Goal: Task Accomplishment & Management: Use online tool/utility

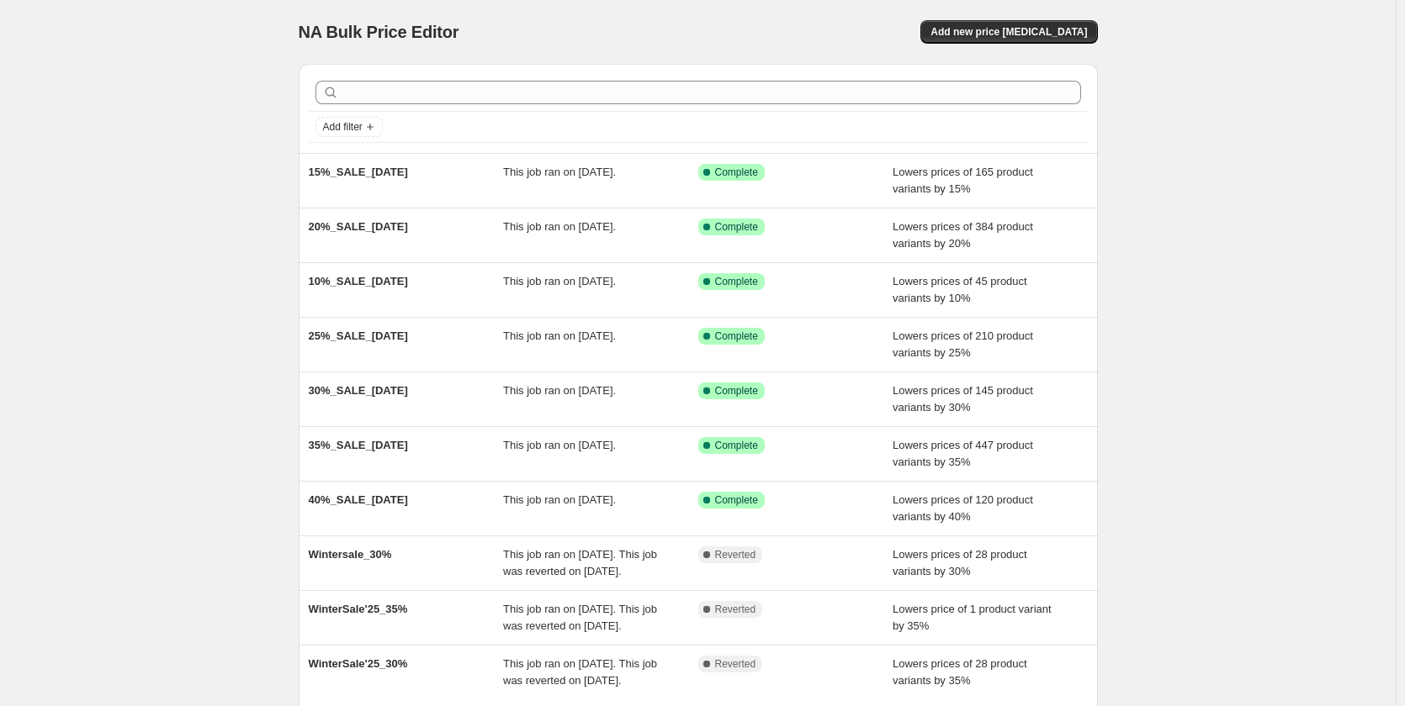
drag, startPoint x: 441, startPoint y: 183, endPoint x: 1166, endPoint y: 166, distance: 725.2
click at [1166, 166] on div "NA Bulk Price Editor. This page is ready NA Bulk Price Editor Add new price [ME…" at bounding box center [697, 433] width 1395 height 866
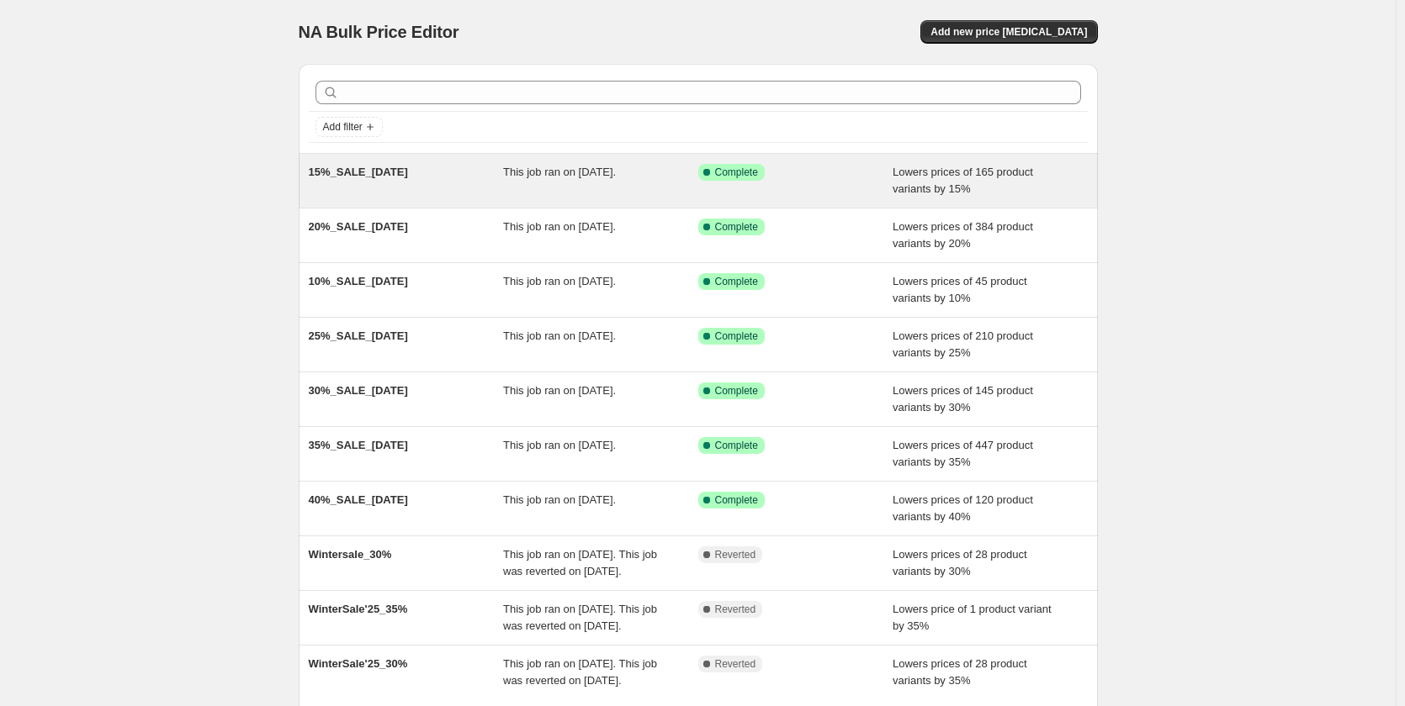
click at [804, 190] on div "Success Complete Complete" at bounding box center [795, 181] width 195 height 34
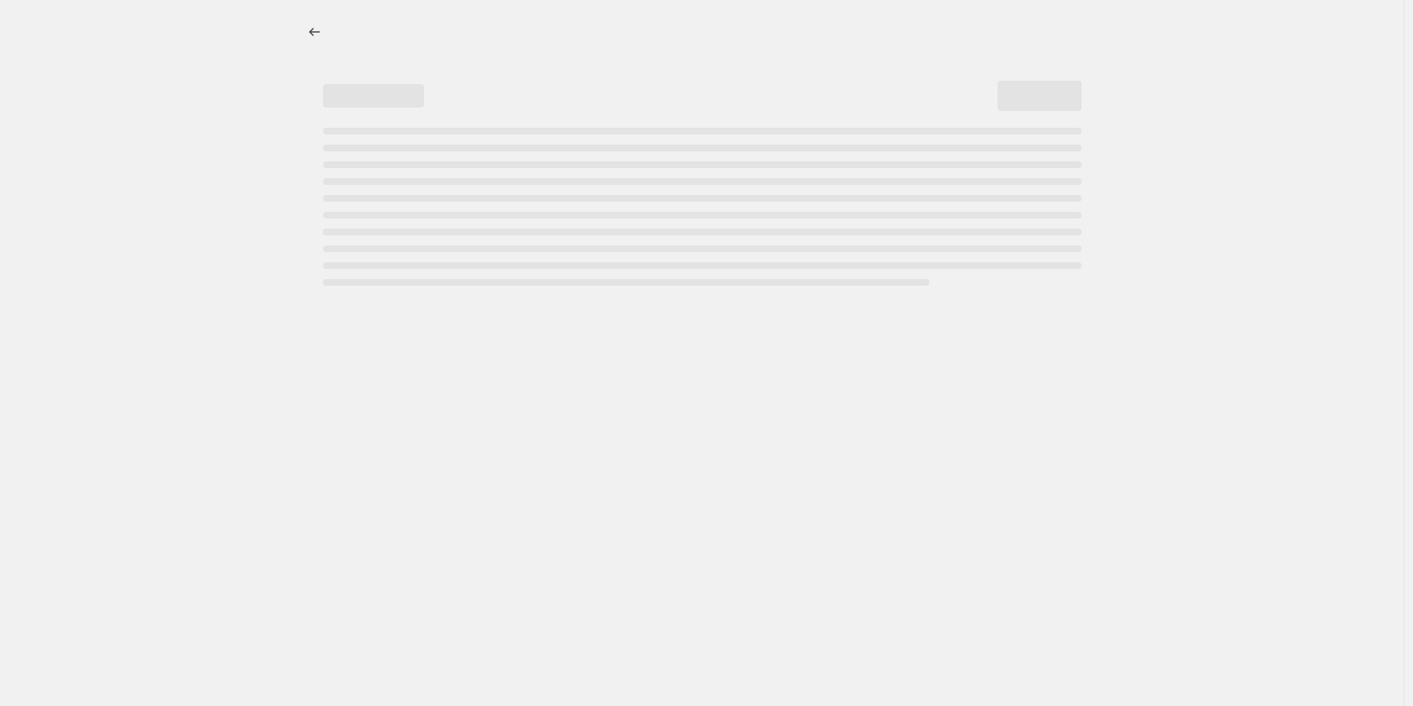
select select "percentage"
select select "collection"
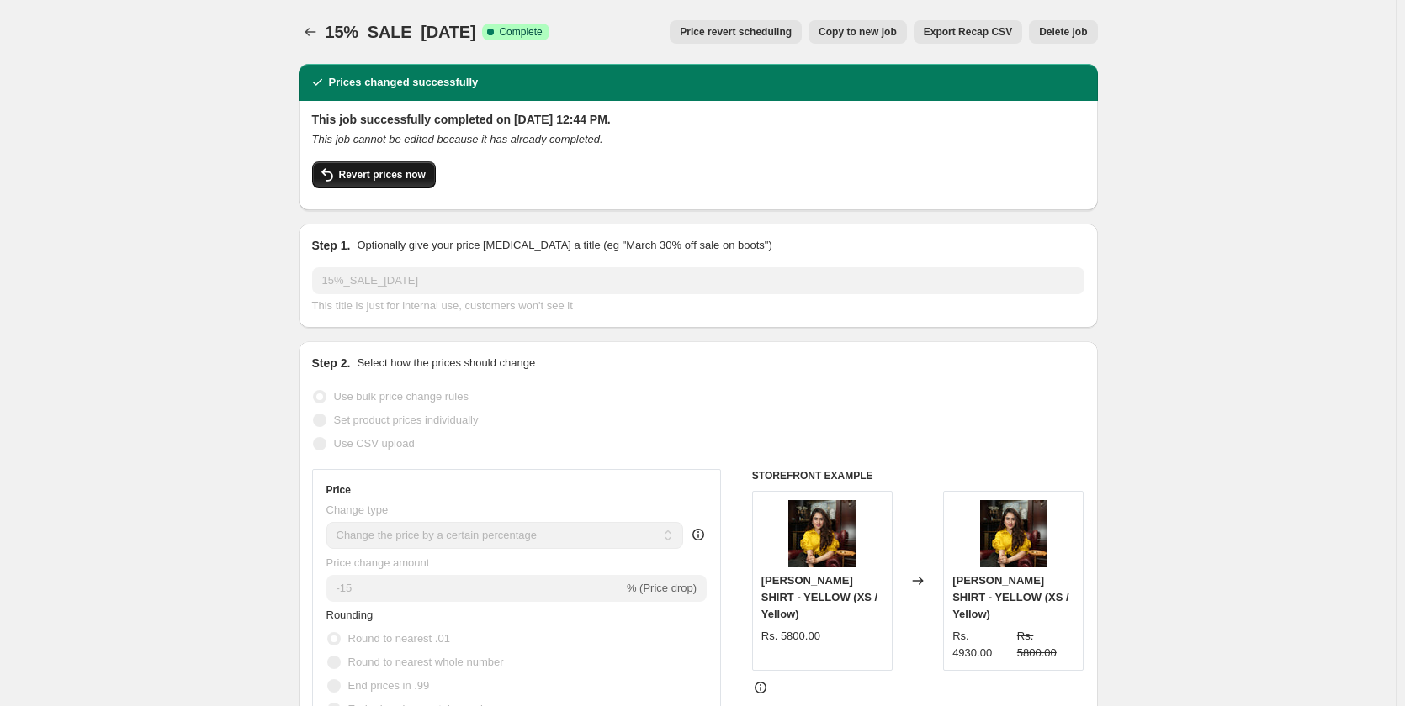
click at [400, 177] on span "Revert prices now" at bounding box center [382, 174] width 87 height 13
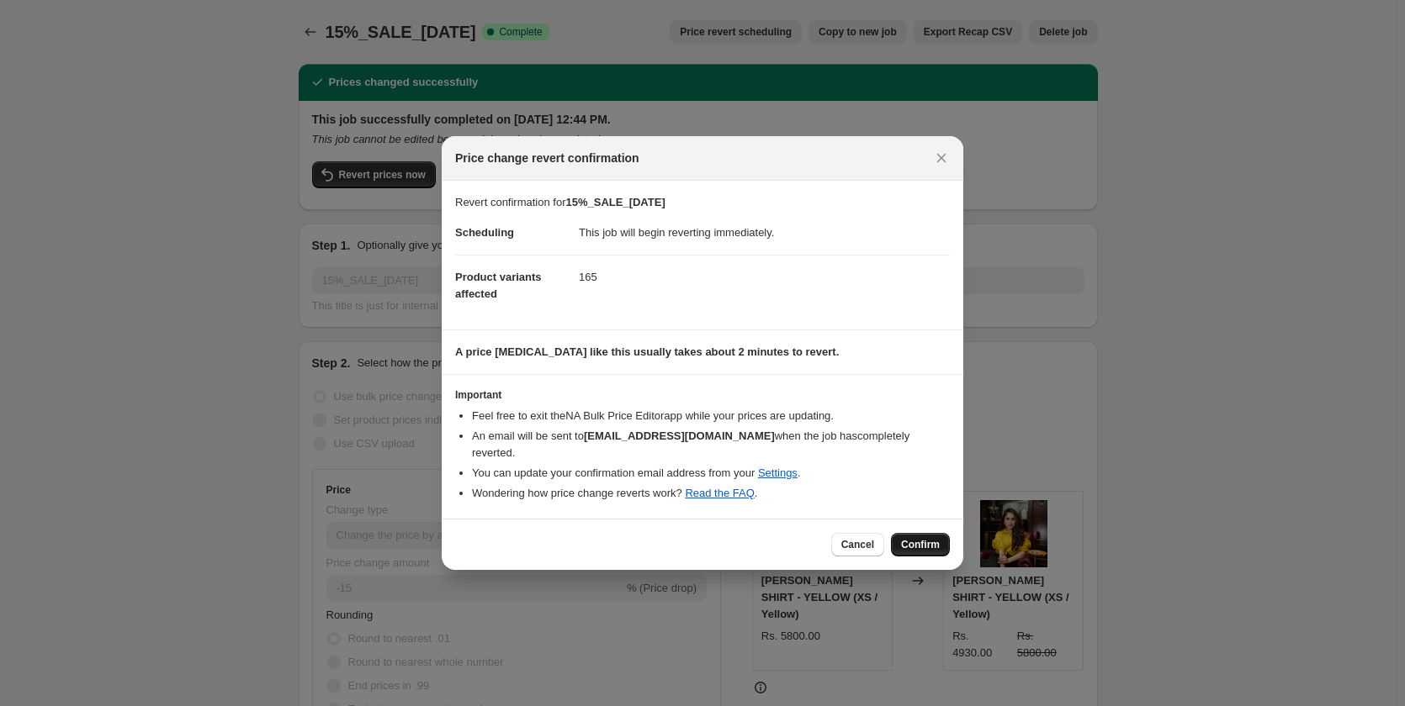
click at [919, 539] on span "Confirm" at bounding box center [920, 544] width 39 height 13
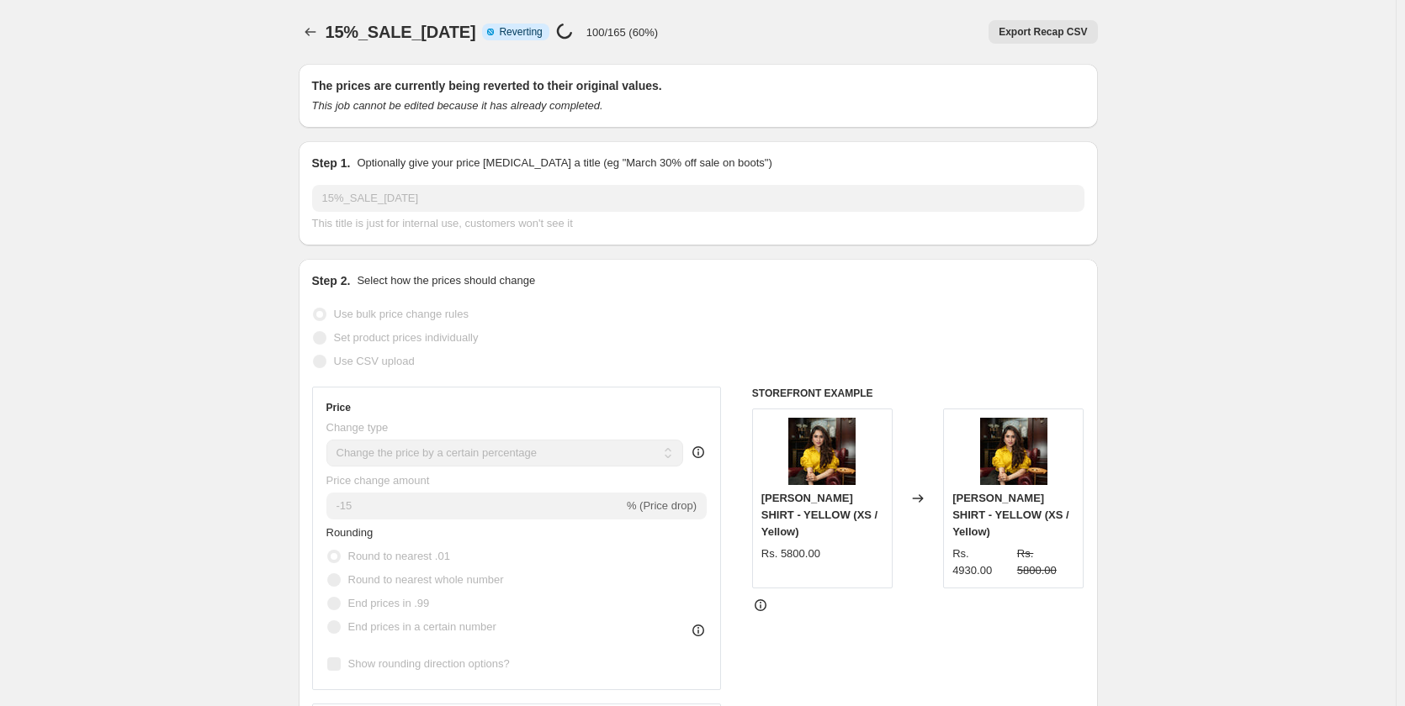
select select "percentage"
select select "collection"
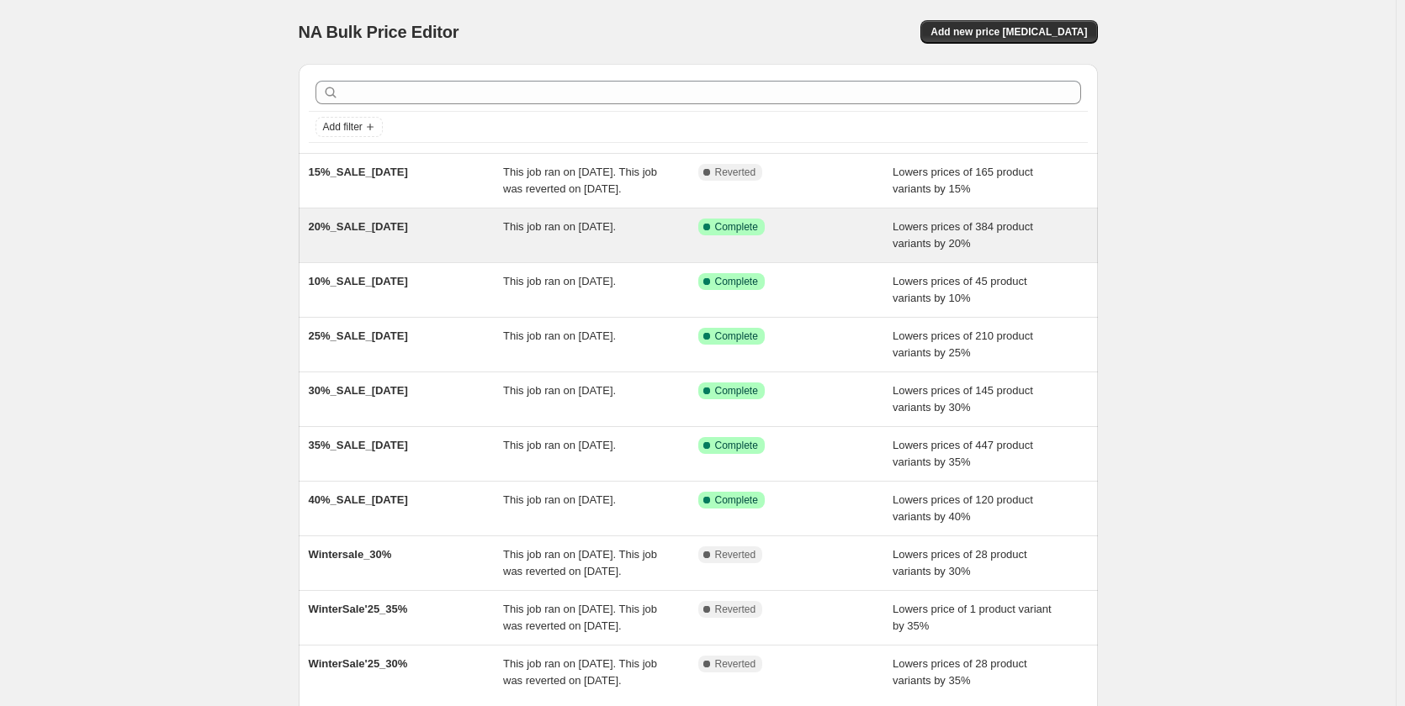
click at [537, 252] on div "This job ran on July 3, 2025." at bounding box center [600, 236] width 195 height 34
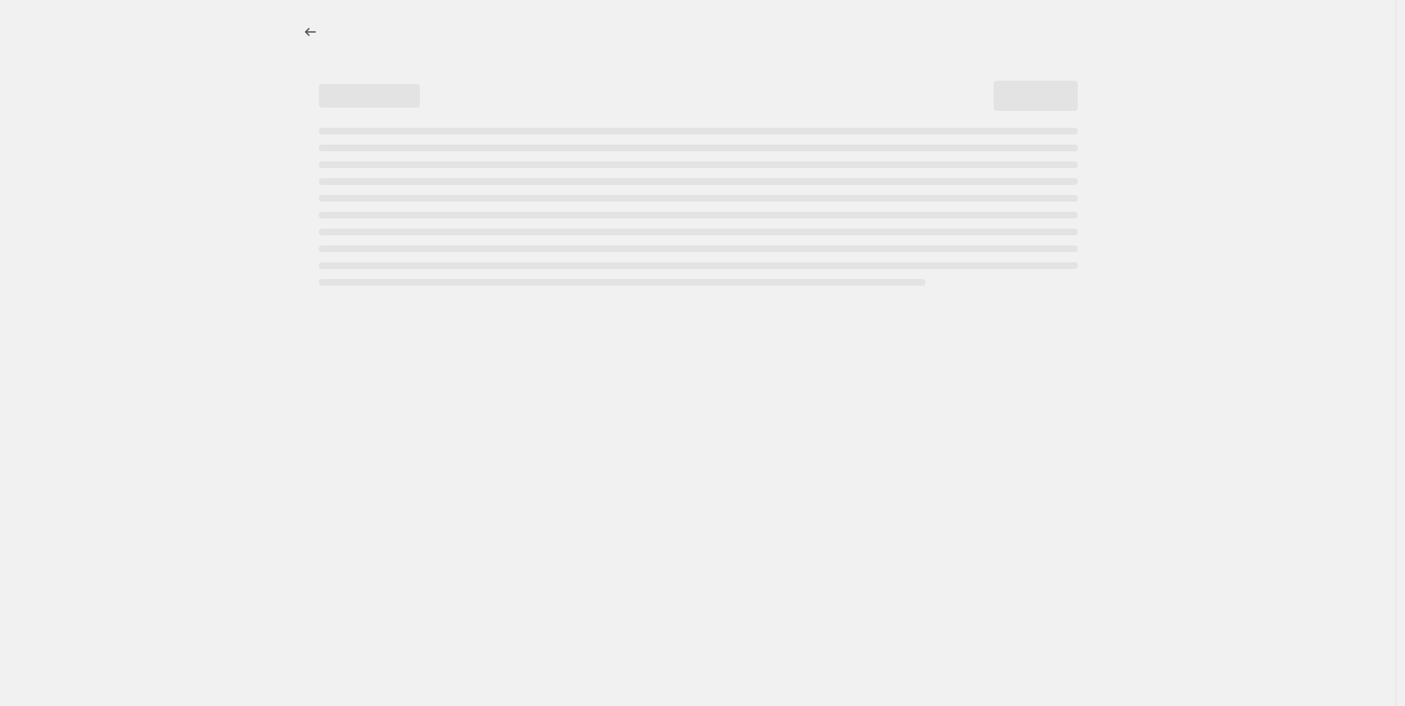
select select "percentage"
select select "collection"
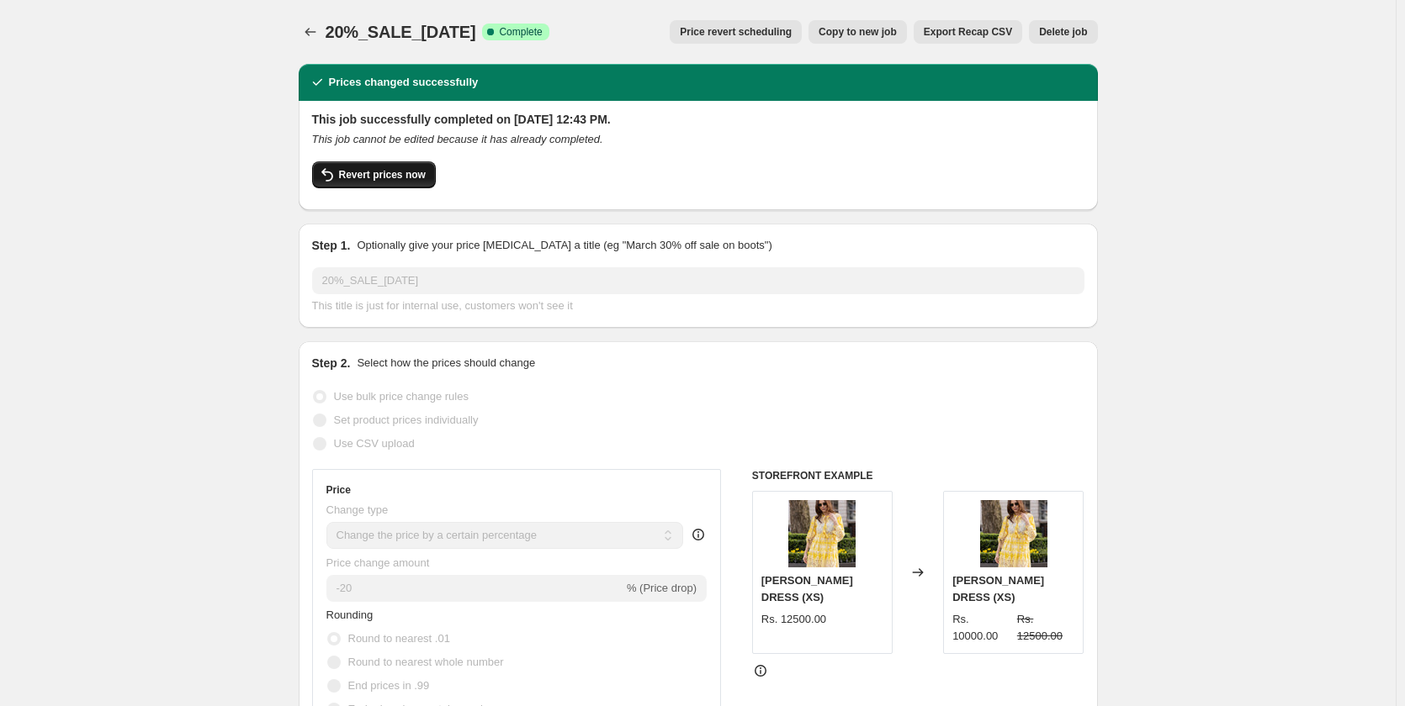
click at [352, 171] on span "Revert prices now" at bounding box center [382, 174] width 87 height 13
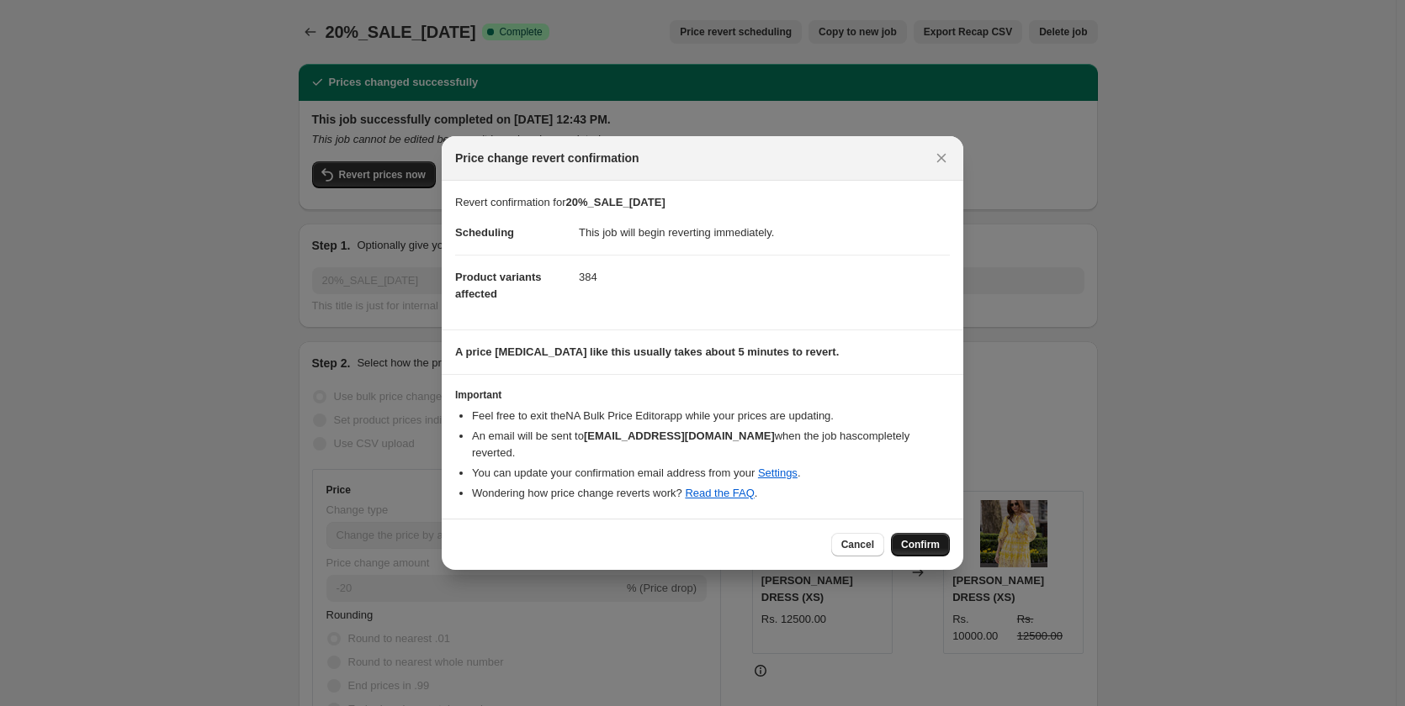
click at [918, 538] on span "Confirm" at bounding box center [920, 544] width 39 height 13
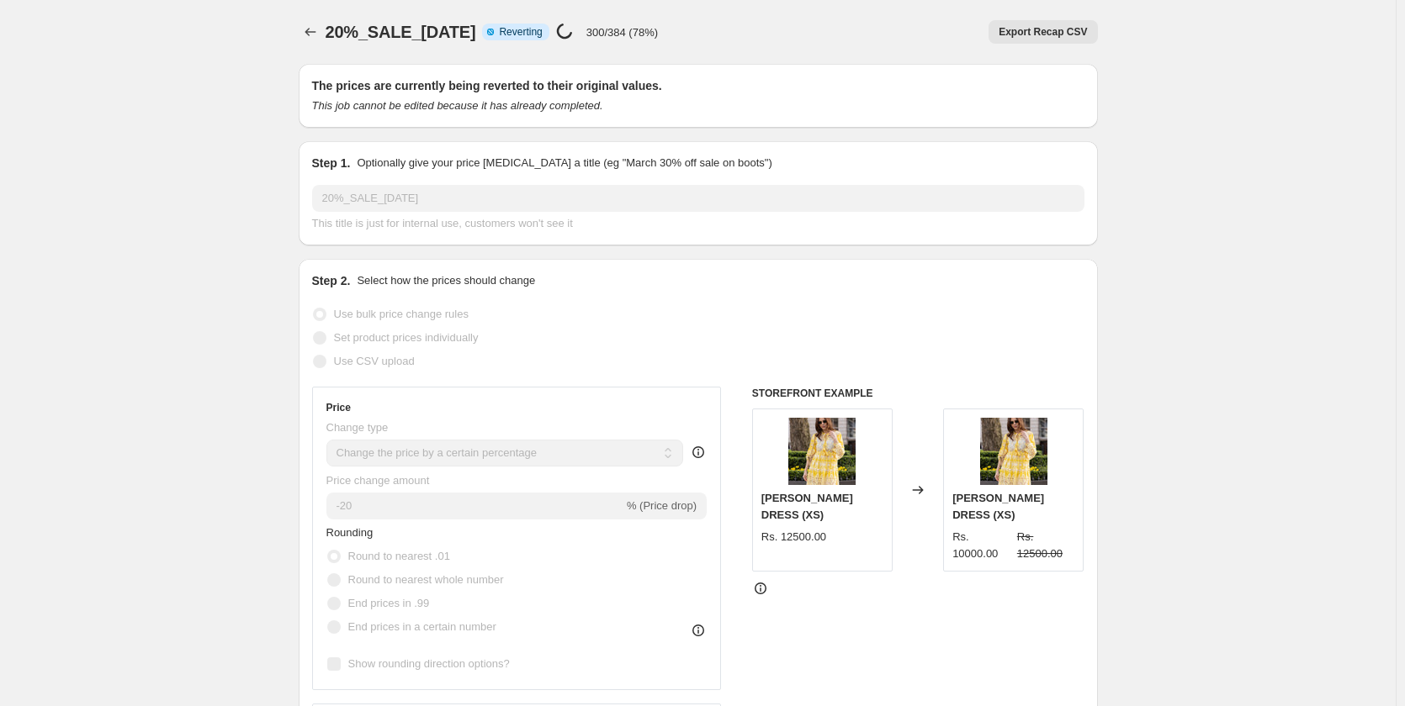
select select "percentage"
select select "collection"
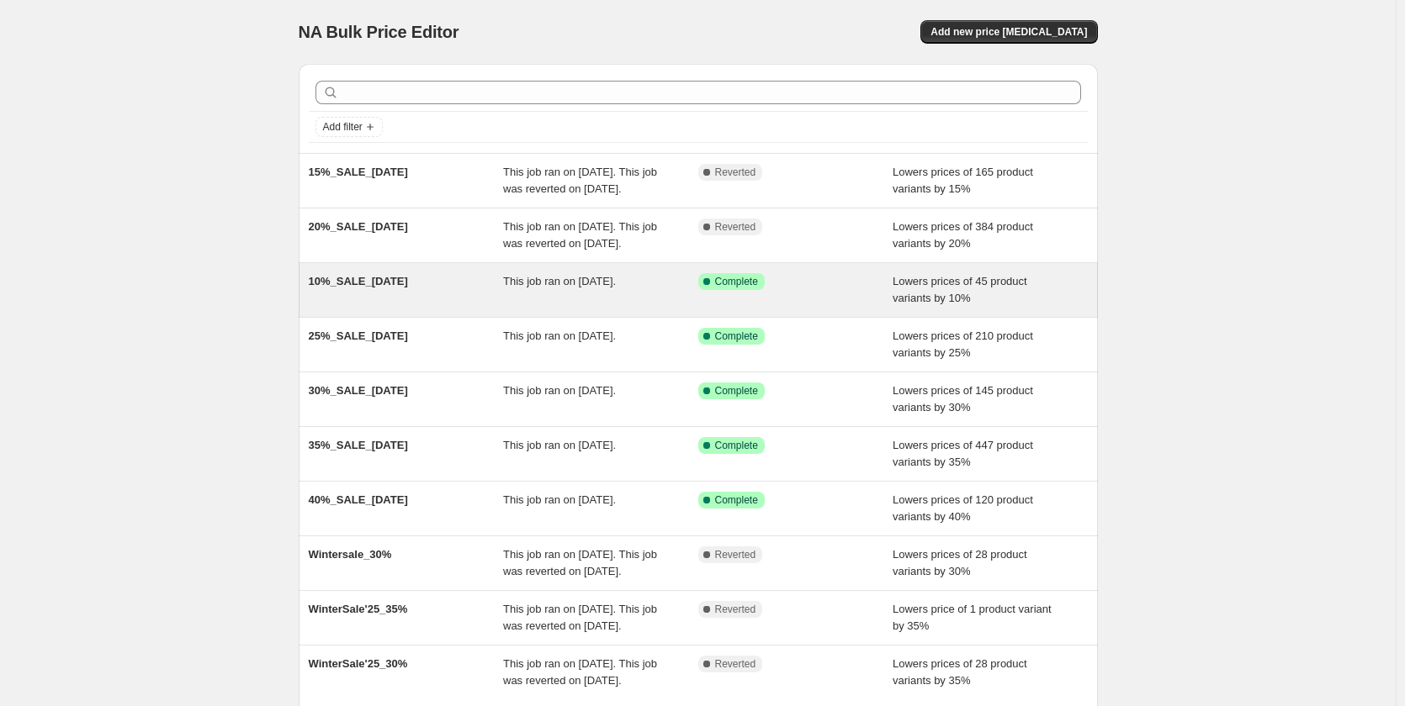
click at [650, 317] on div "10%_SALE_3July25 This job ran on July 3, 2025. Success Complete Complete Lowers…" at bounding box center [698, 290] width 799 height 54
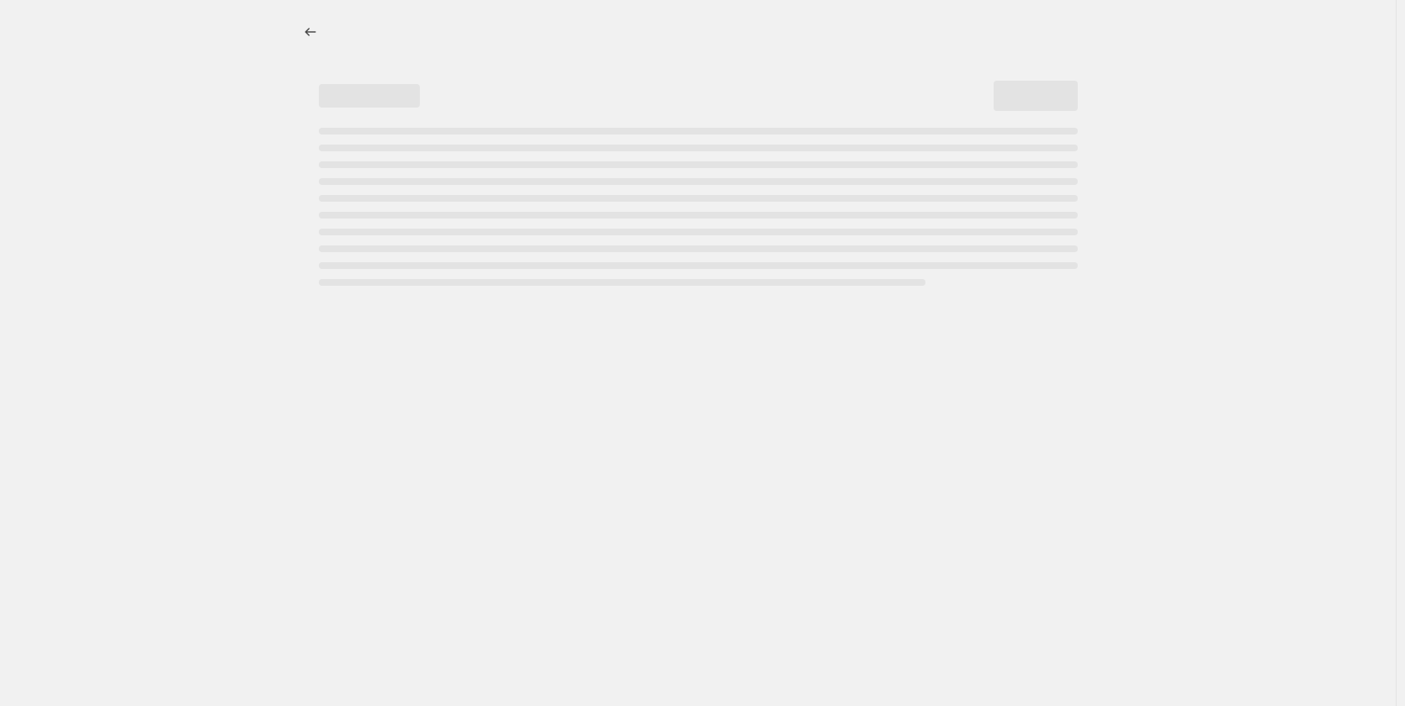
select select "percentage"
select select "collection"
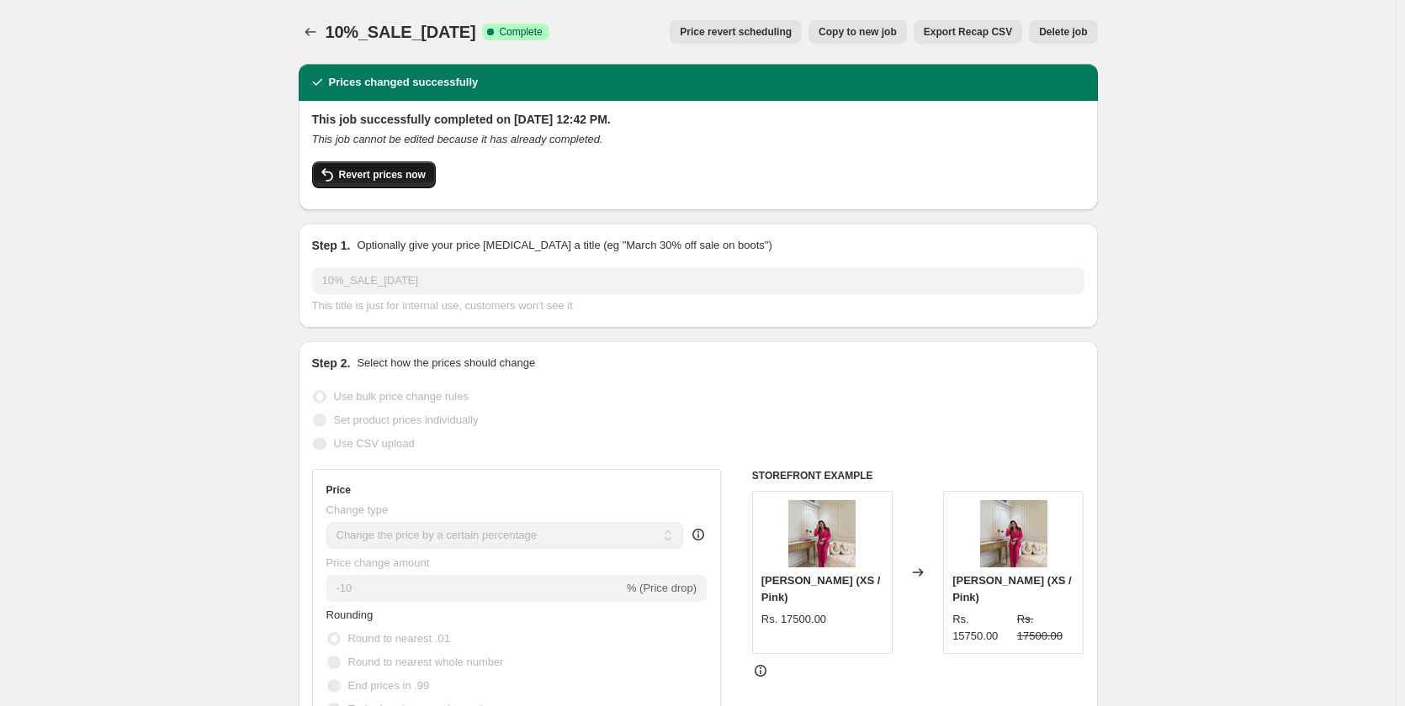
click at [400, 167] on button "Revert prices now" at bounding box center [374, 174] width 124 height 27
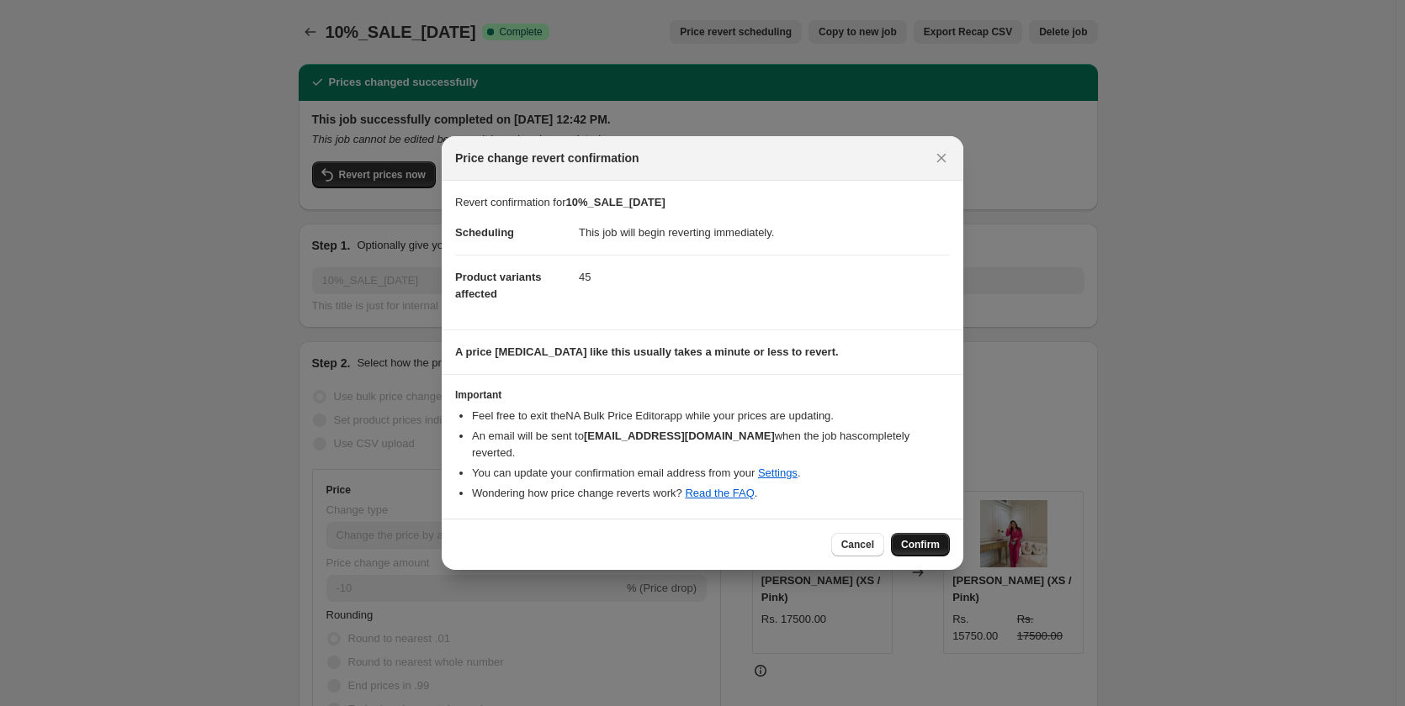
click at [921, 533] on button "Confirm" at bounding box center [920, 545] width 59 height 24
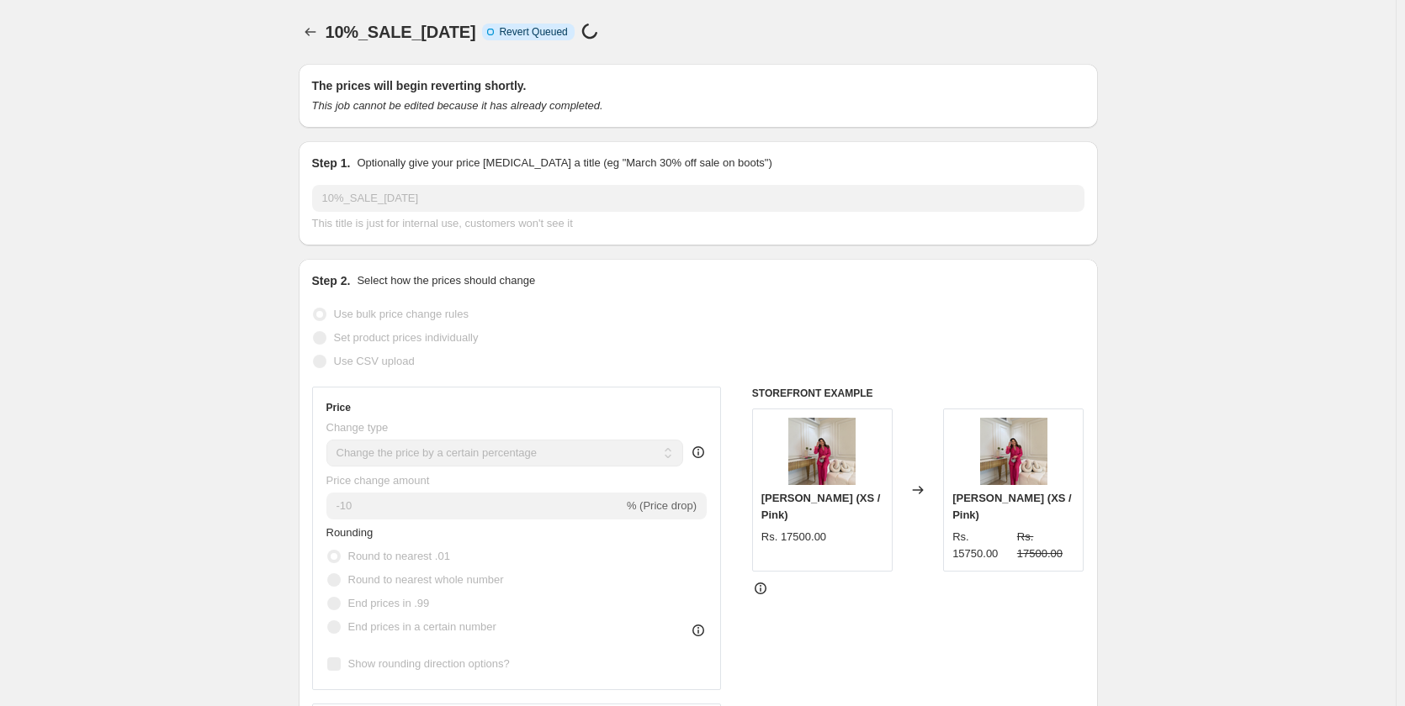
select select "percentage"
select select "collection"
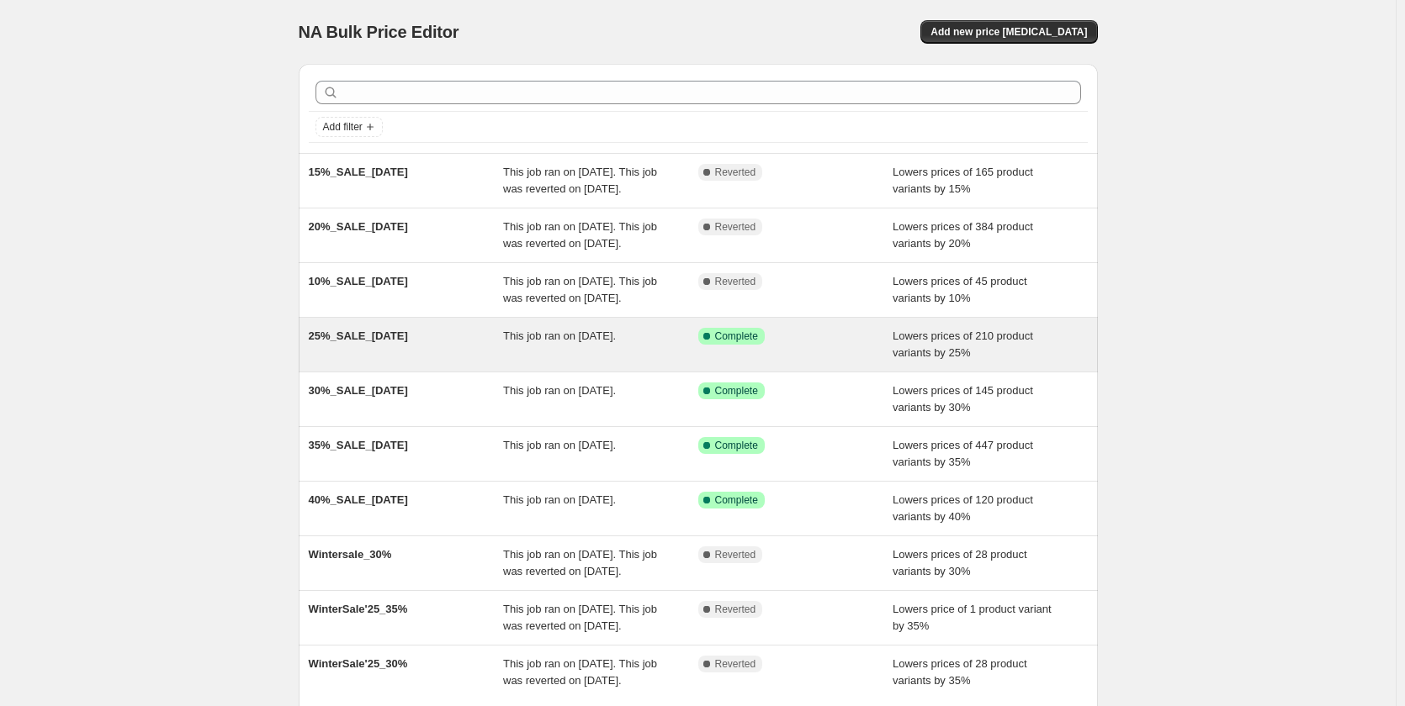
click at [590, 362] on div "This job ran on July 3, 2025." at bounding box center [600, 345] width 195 height 34
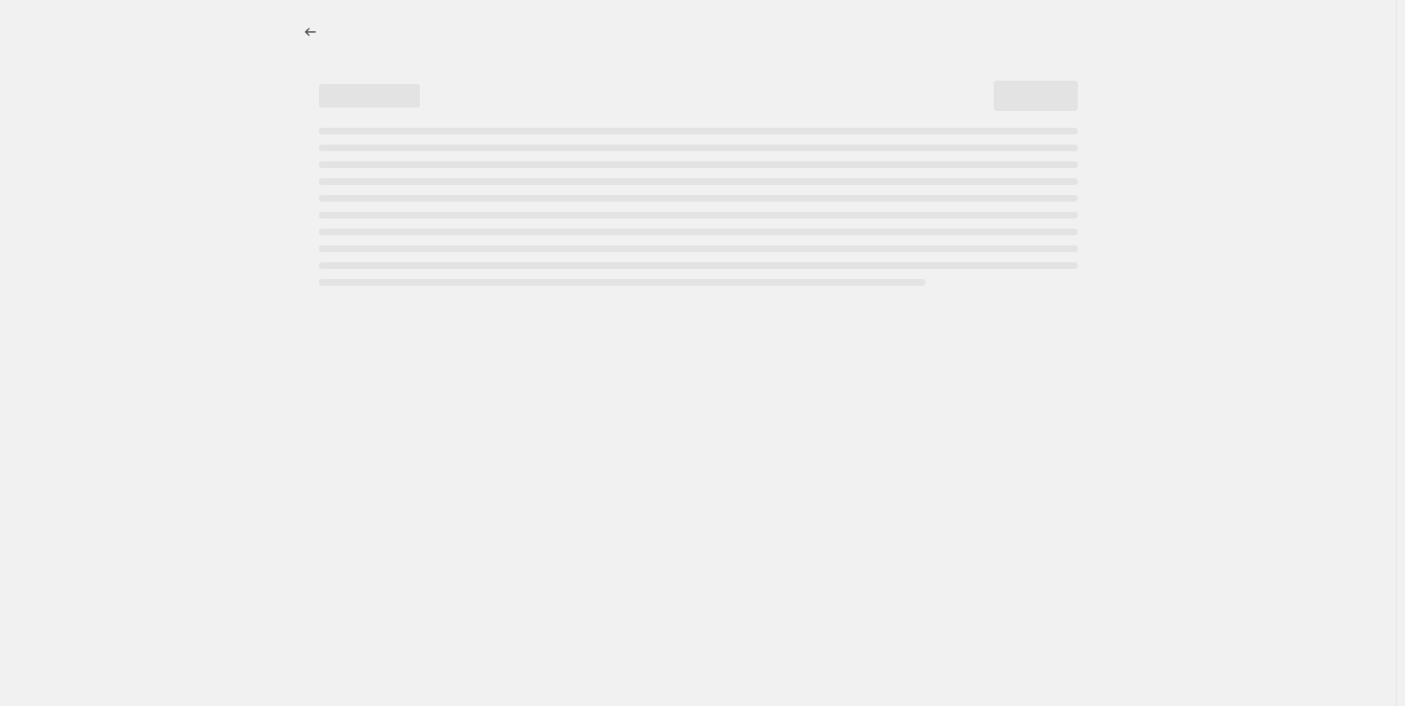
select select "percentage"
select select "collection"
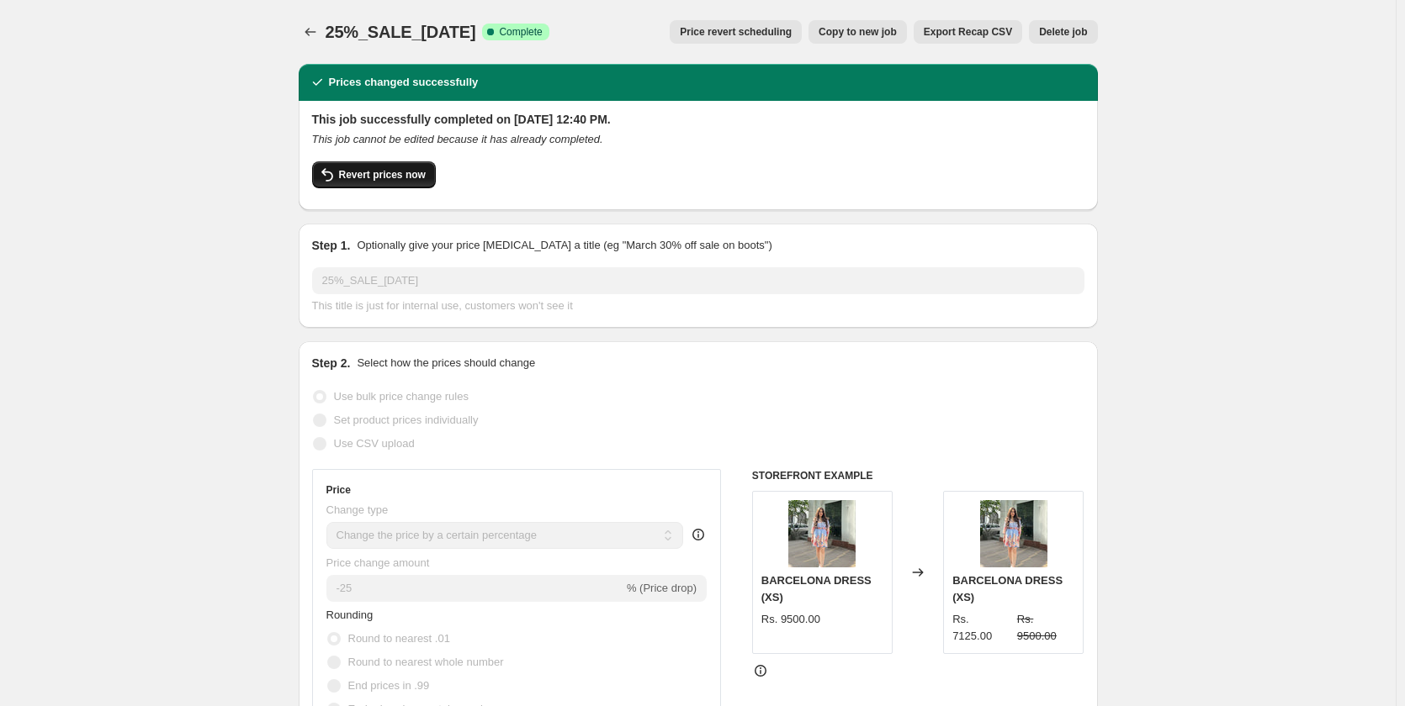
click at [384, 172] on span "Revert prices now" at bounding box center [382, 174] width 87 height 13
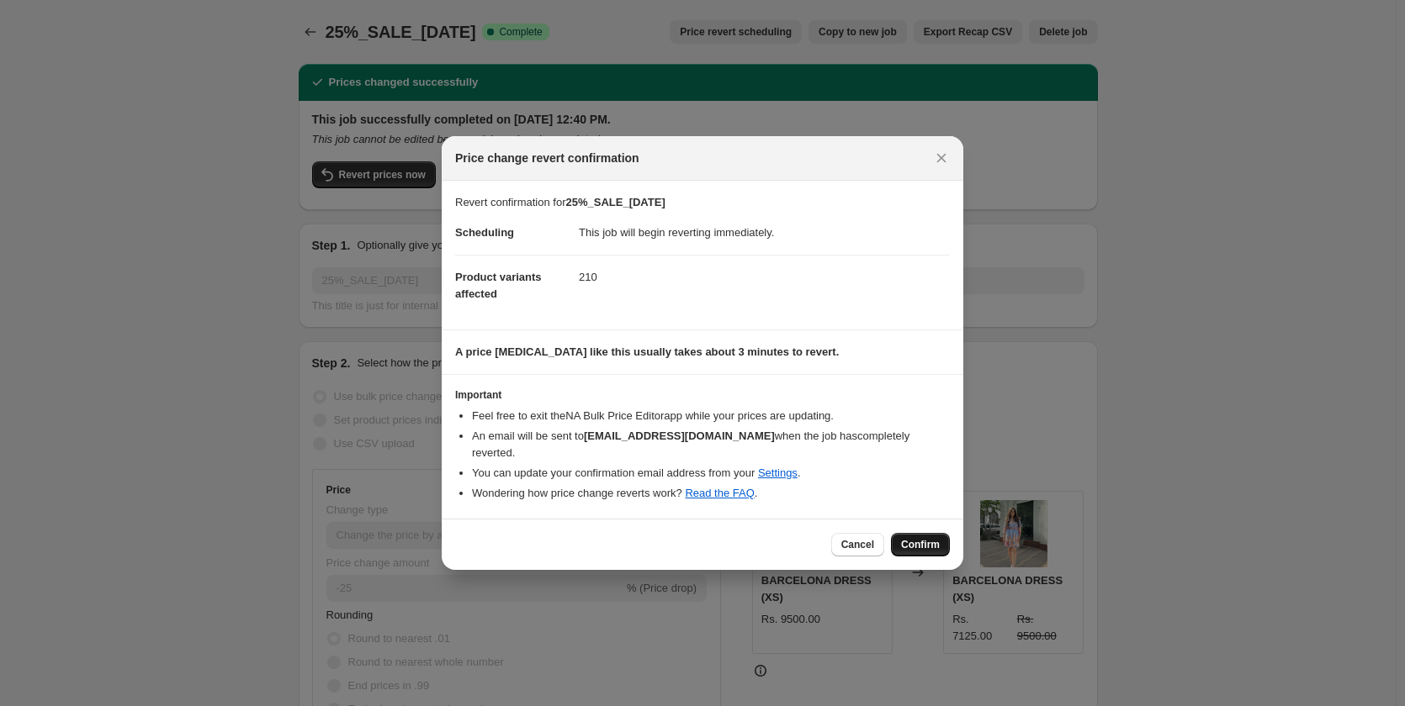
click at [923, 538] on span "Confirm" at bounding box center [920, 544] width 39 height 13
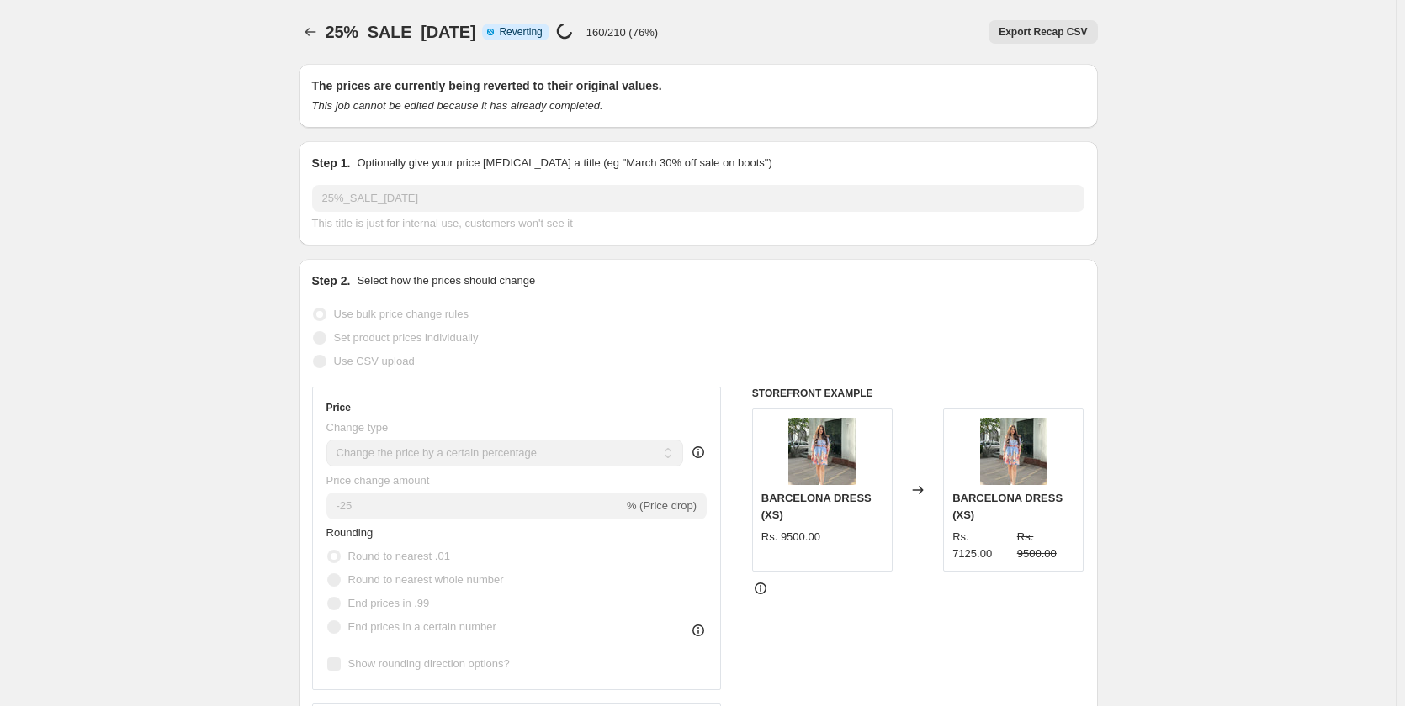
select select "percentage"
select select "collection"
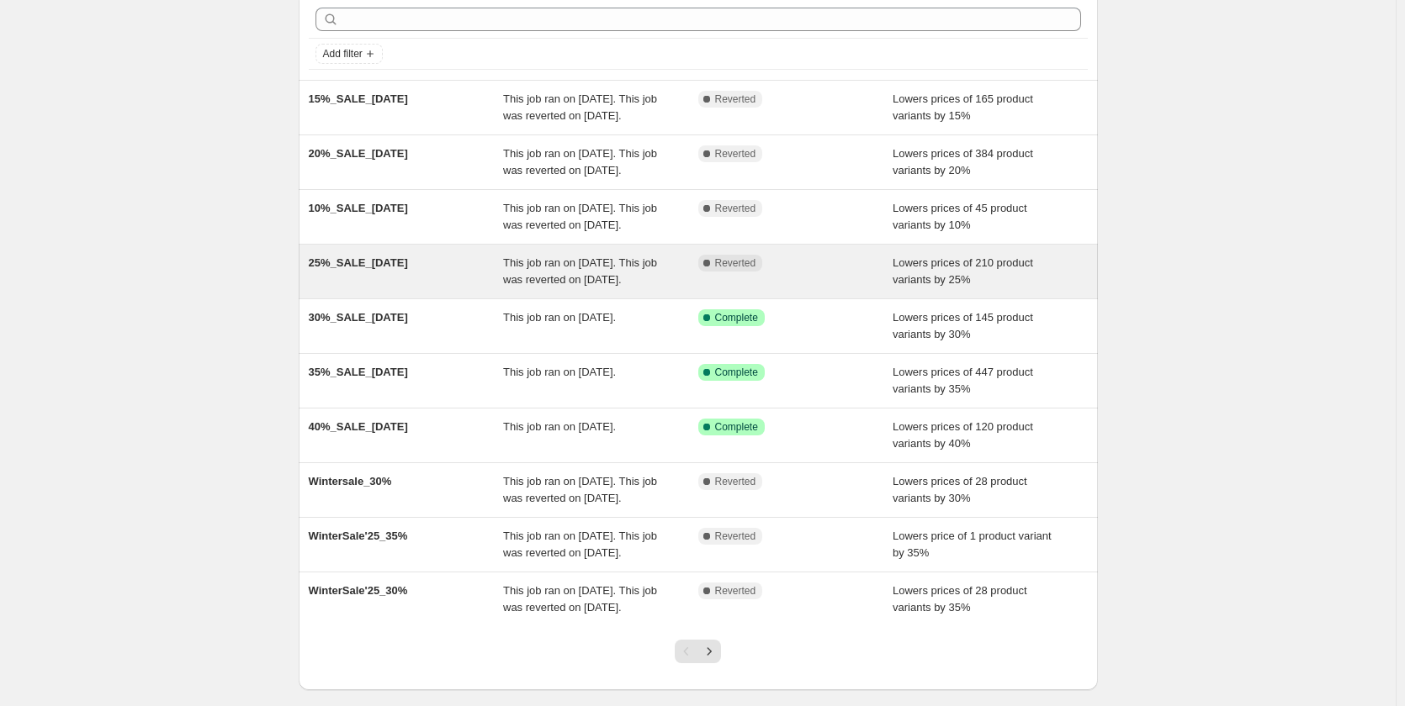
scroll to position [84, 0]
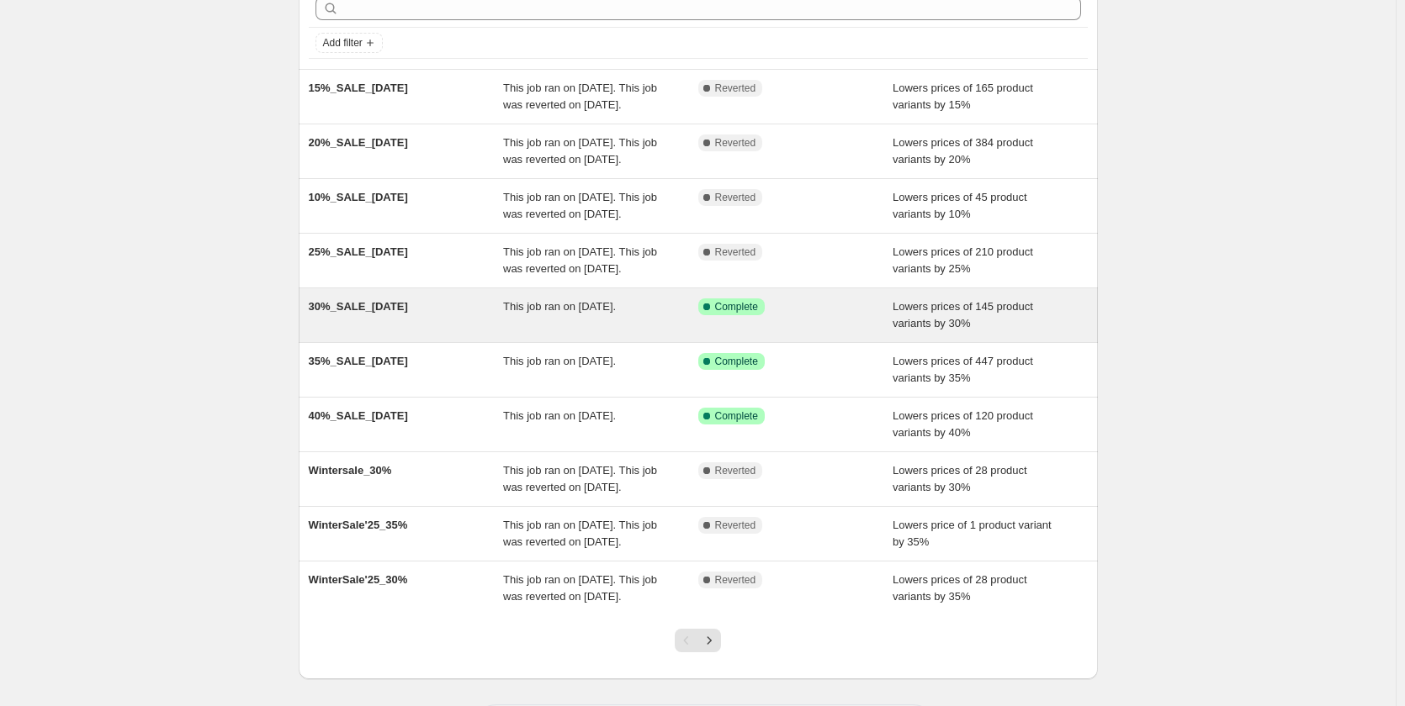
click at [793, 332] on div "Success Complete Complete" at bounding box center [795, 316] width 195 height 34
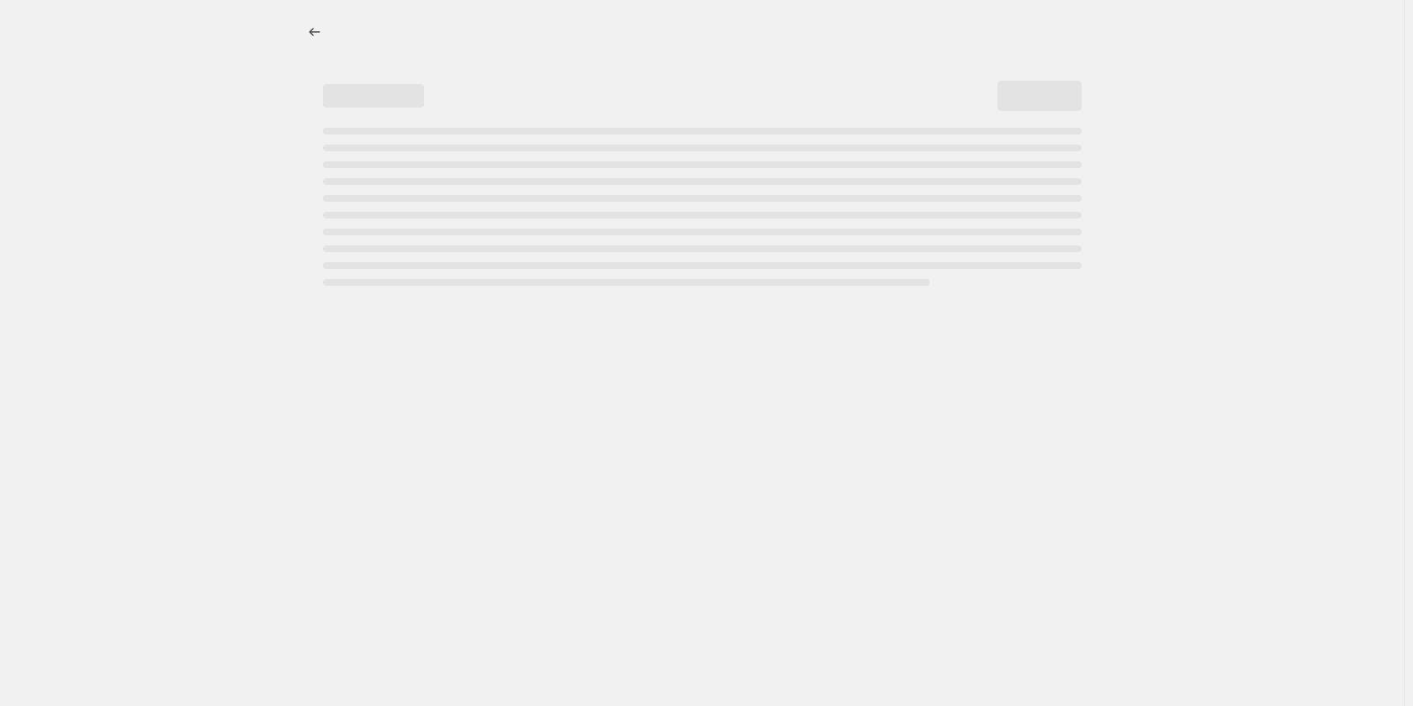
select select "percentage"
select select "collection"
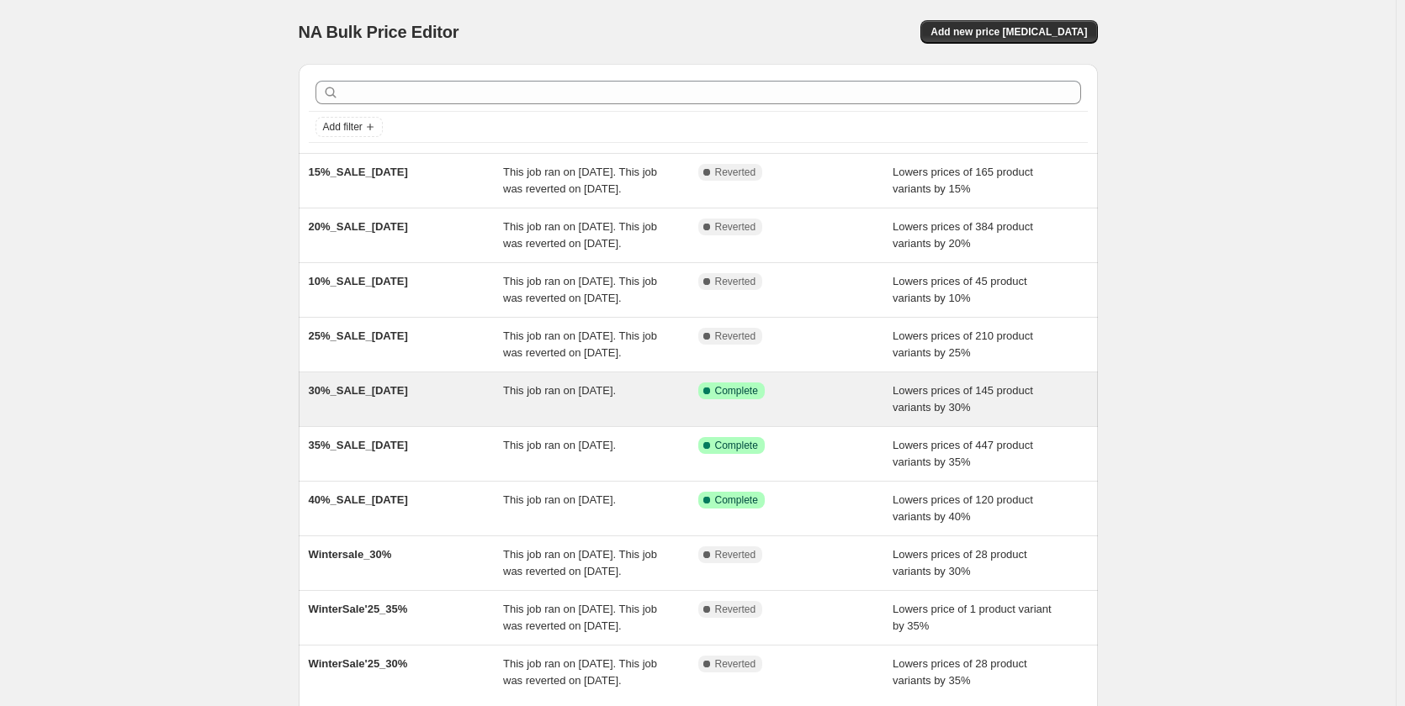
click at [758, 416] on div "Success Complete Complete" at bounding box center [795, 400] width 195 height 34
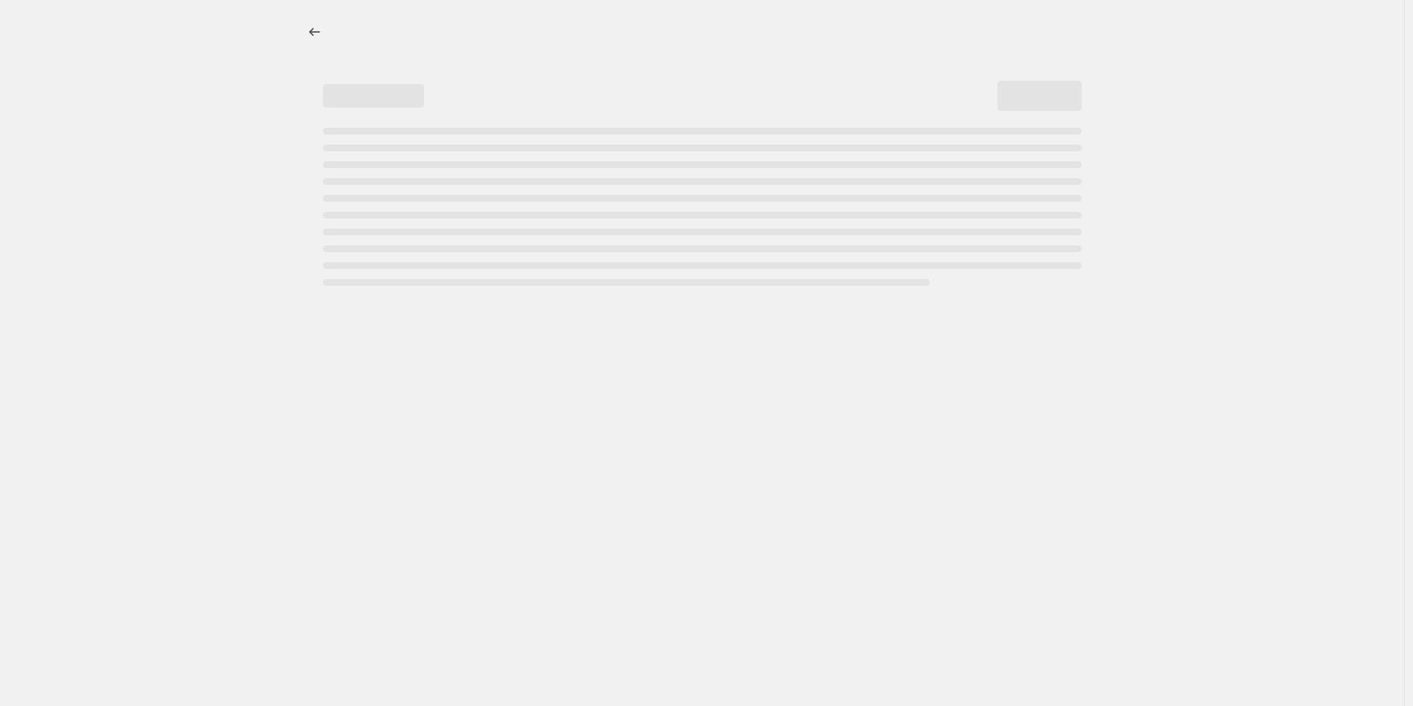
select select "percentage"
select select "collection"
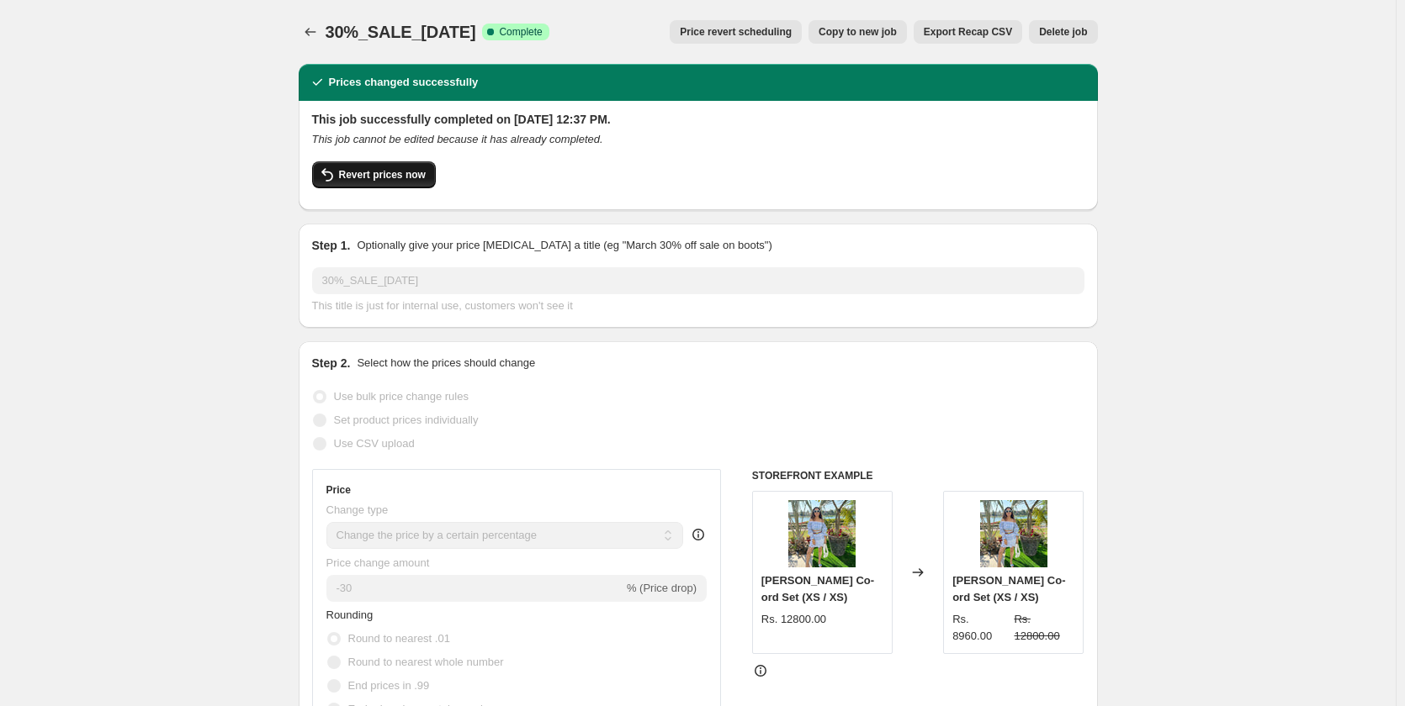
click at [379, 173] on span "Revert prices now" at bounding box center [382, 174] width 87 height 13
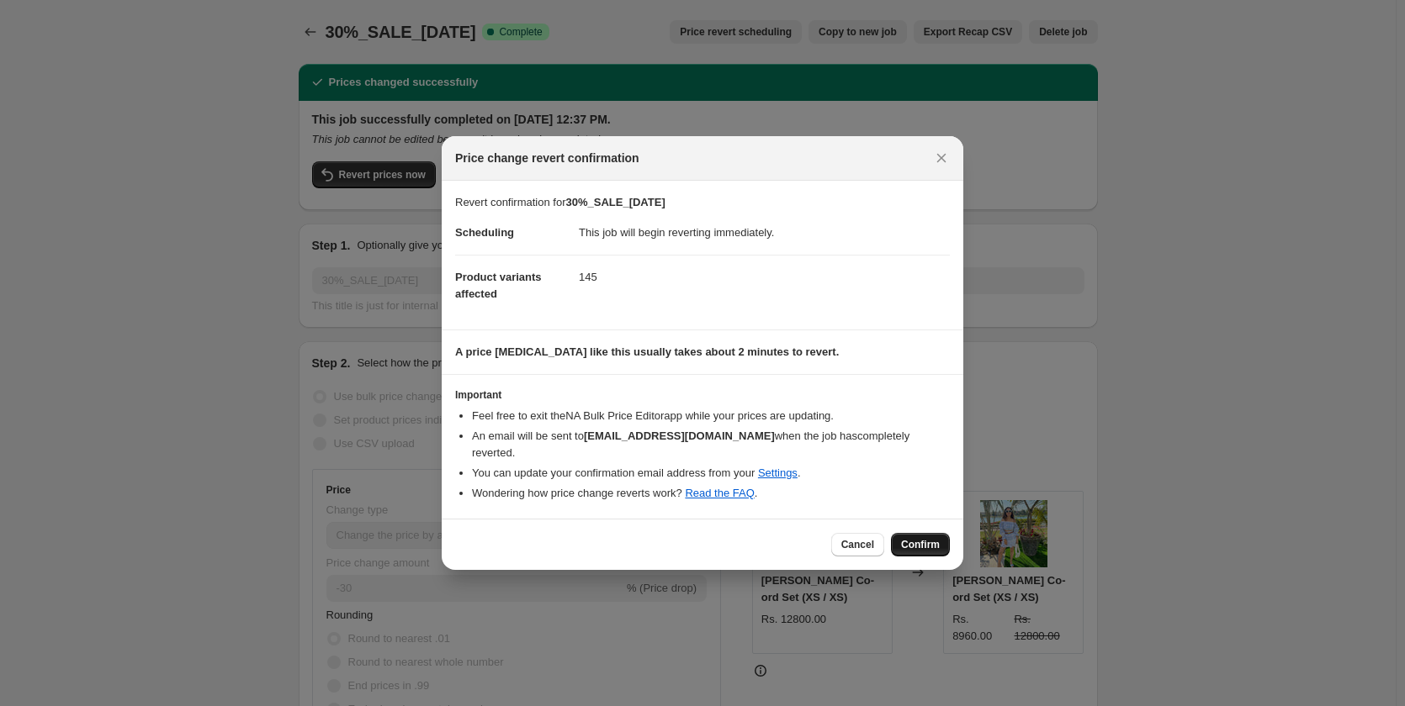
click at [924, 538] on span "Confirm" at bounding box center [920, 544] width 39 height 13
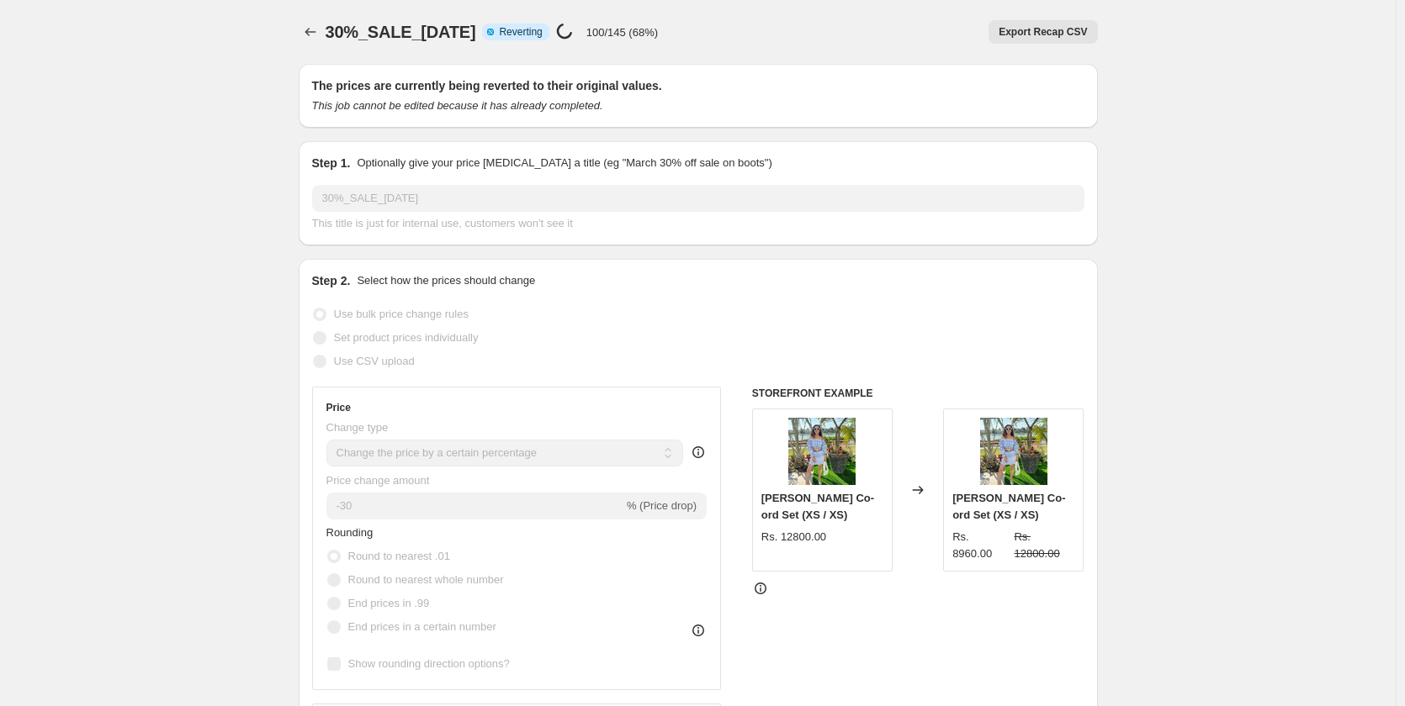
select select "percentage"
select select "collection"
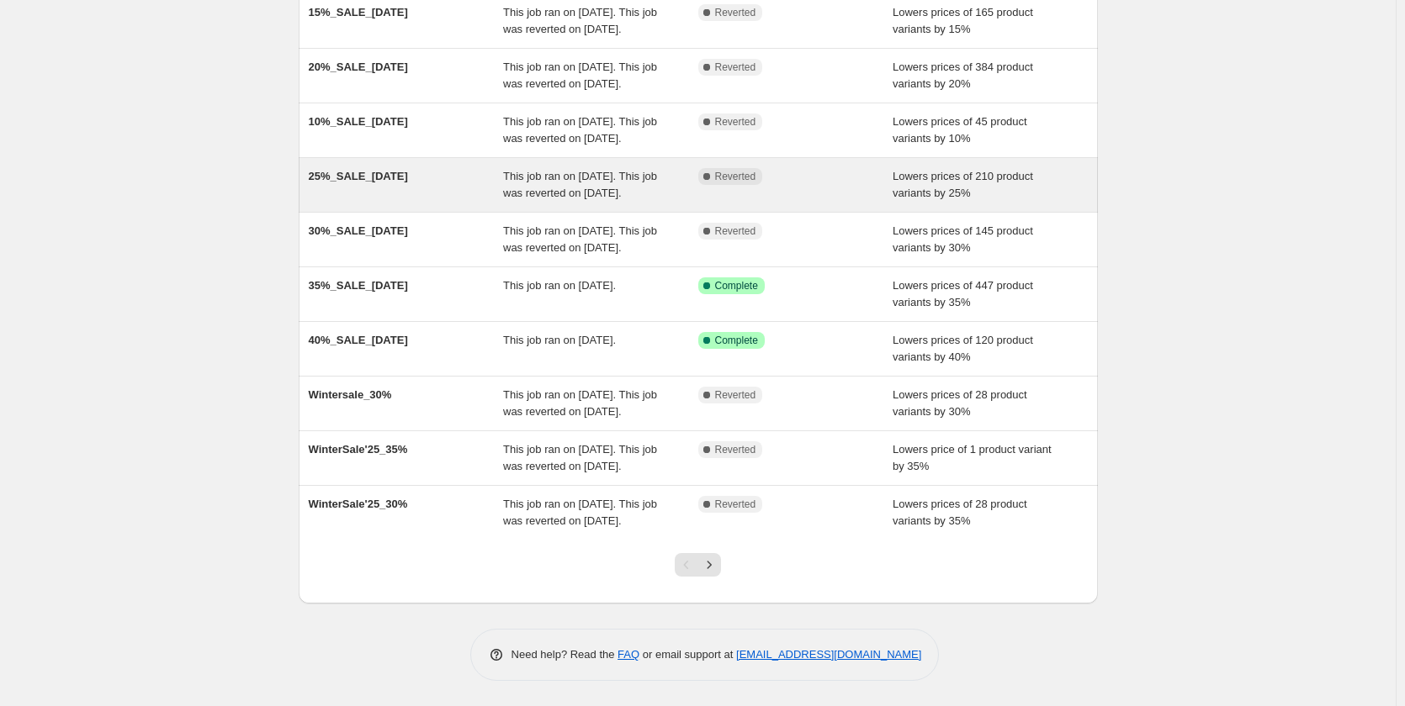
scroll to position [252, 0]
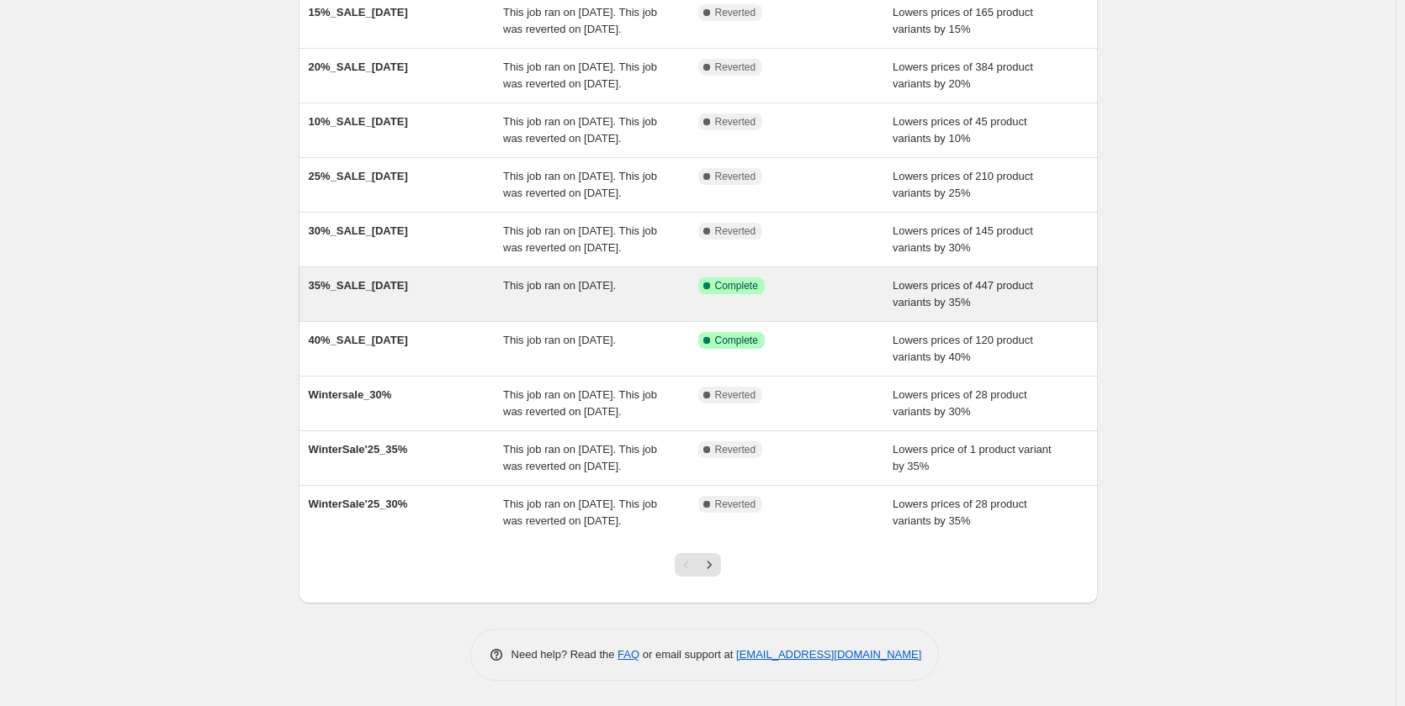
click at [609, 295] on div "This job ran on July 3, 2025." at bounding box center [600, 295] width 195 height 34
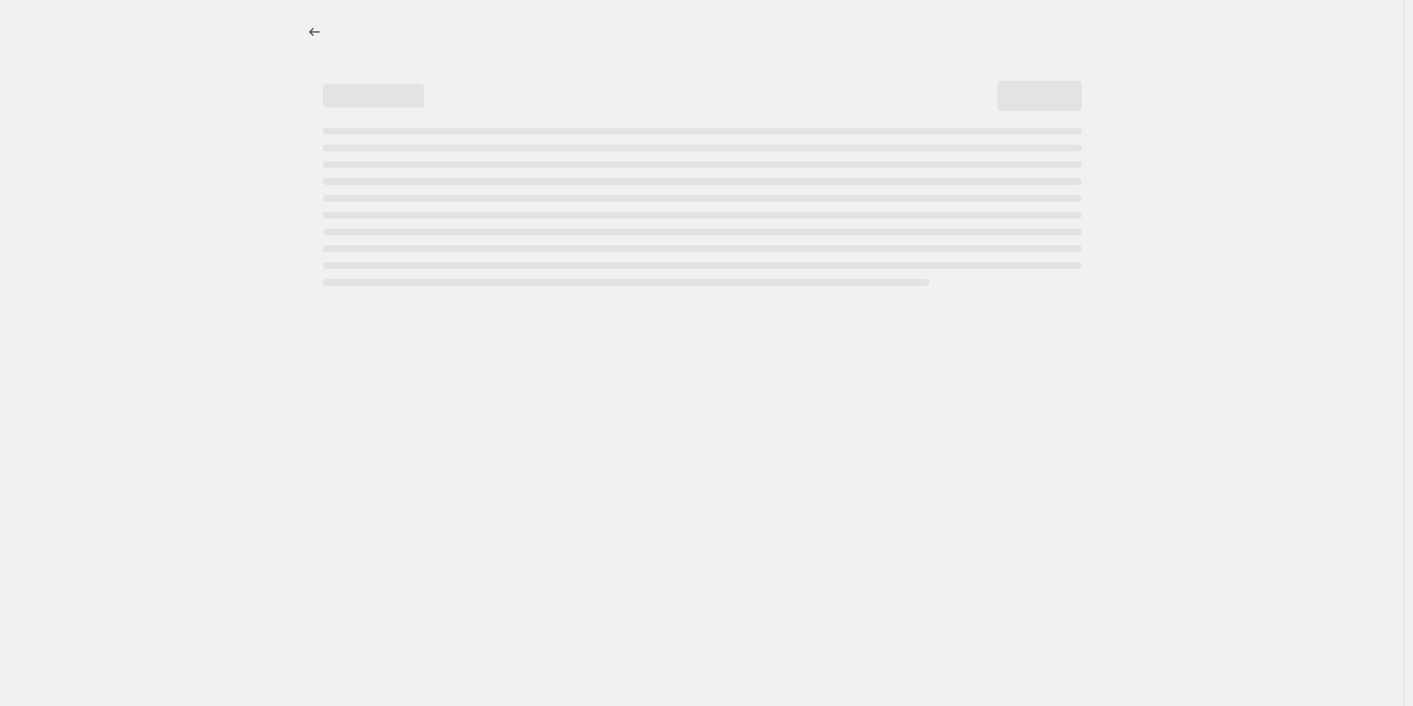
select select "percentage"
select select "collection"
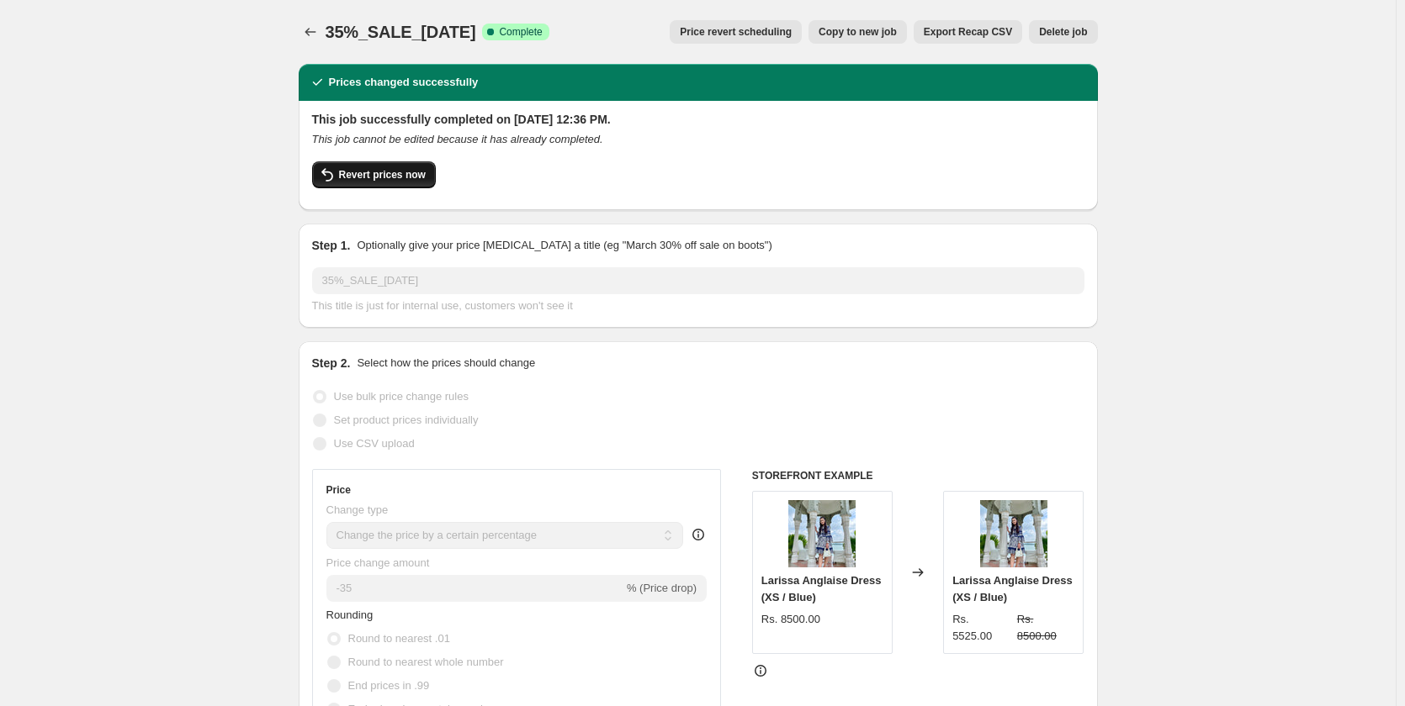
click at [368, 167] on button "Revert prices now" at bounding box center [374, 174] width 124 height 27
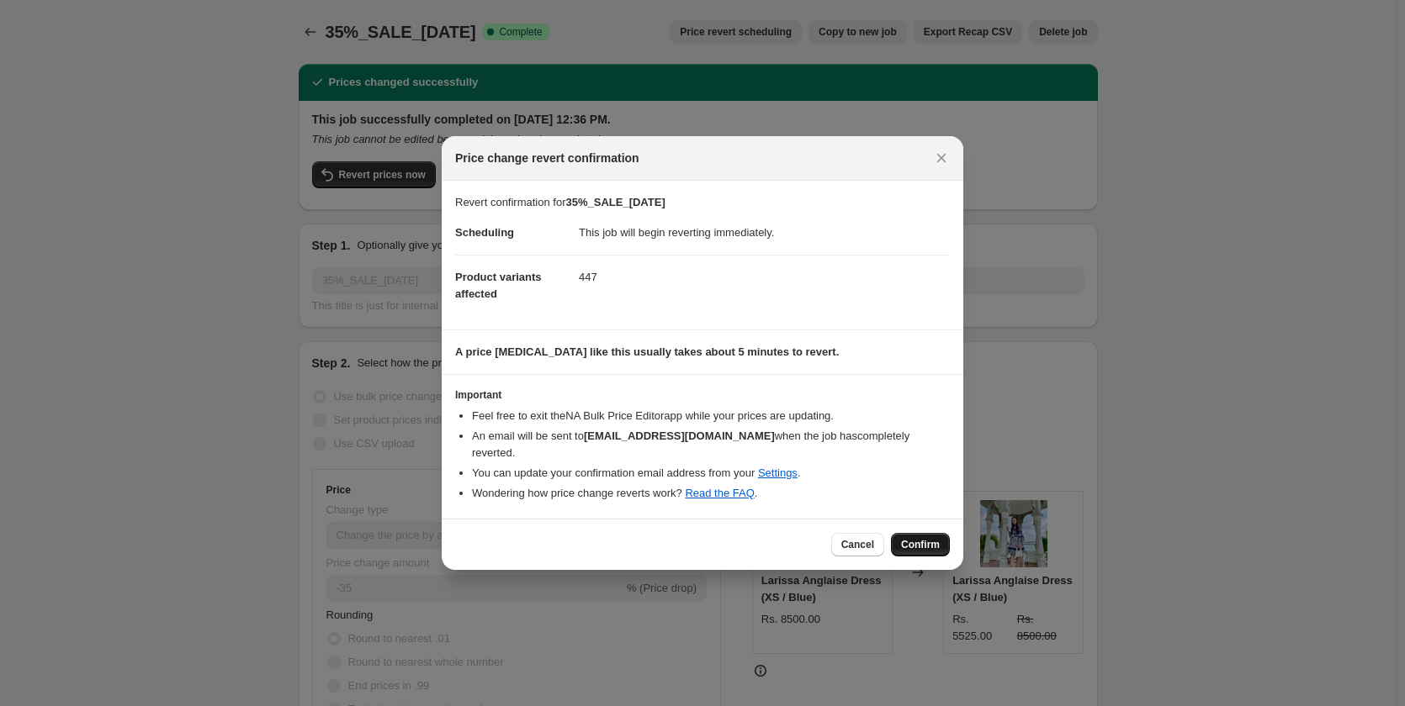
click at [910, 538] on span "Confirm" at bounding box center [920, 544] width 39 height 13
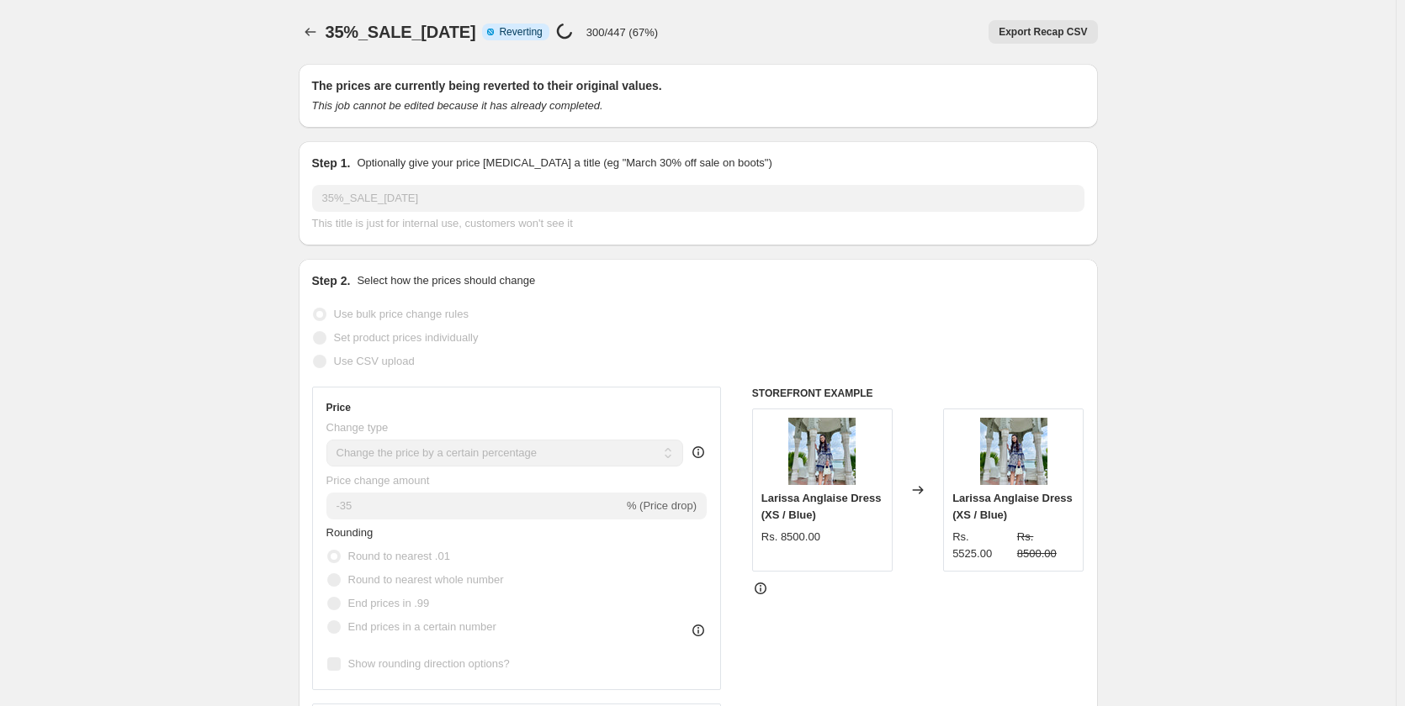
select select "percentage"
select select "collection"
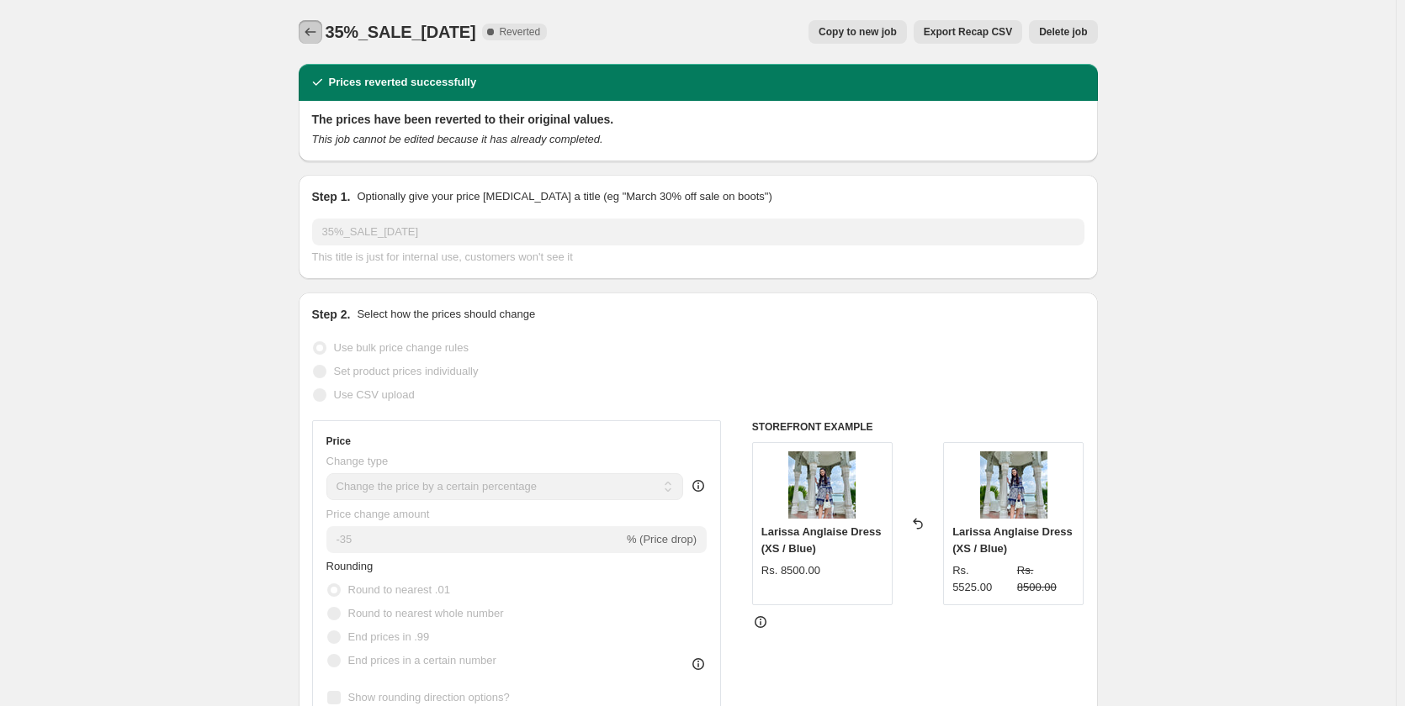
click at [315, 27] on icon "Price change jobs" at bounding box center [310, 32] width 17 height 17
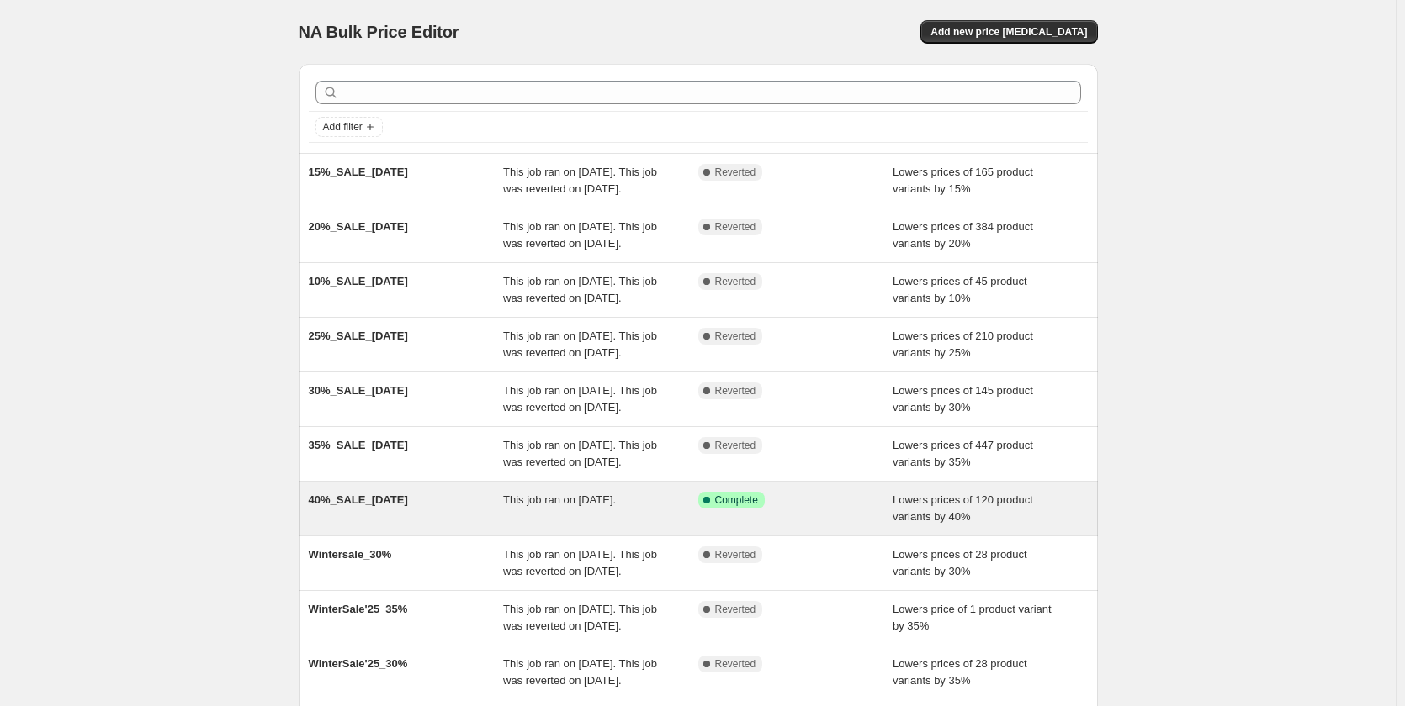
click at [758, 526] on div "Success Complete Complete" at bounding box center [795, 509] width 195 height 34
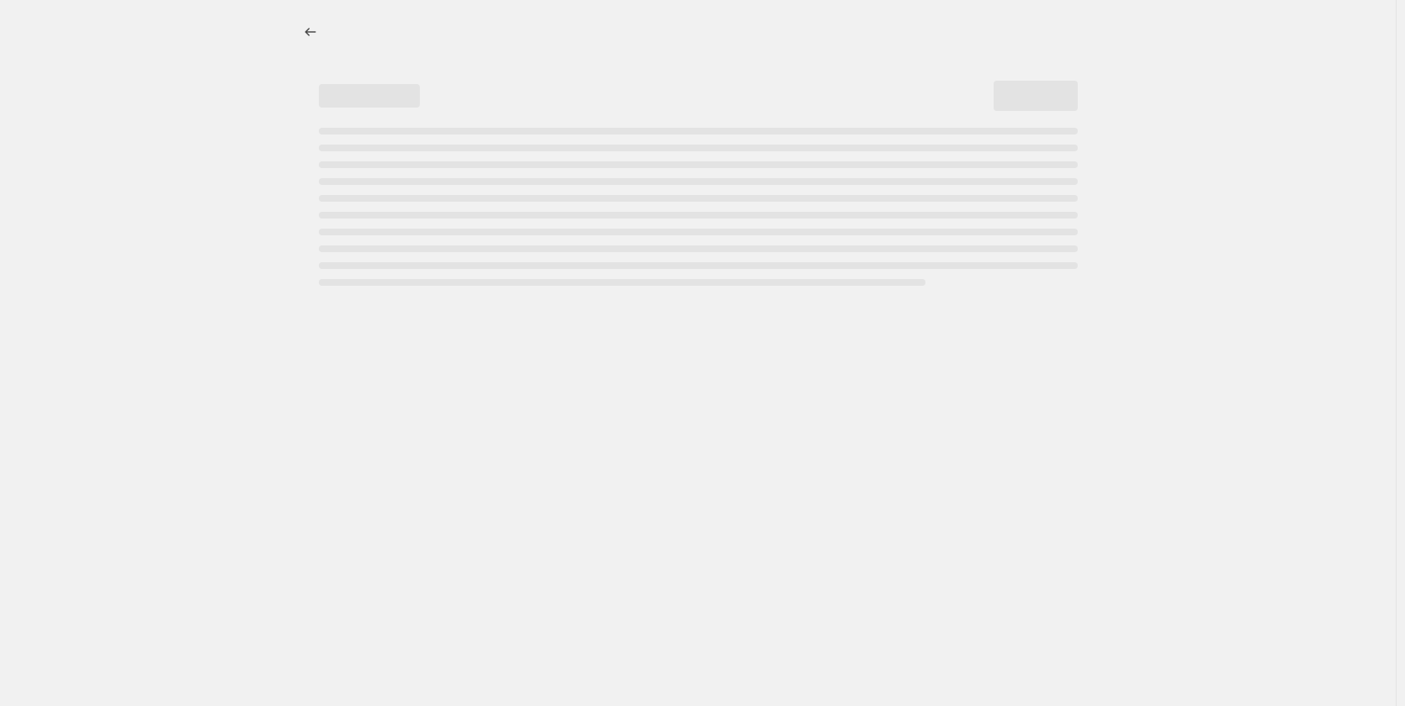
select select "percentage"
select select "collection"
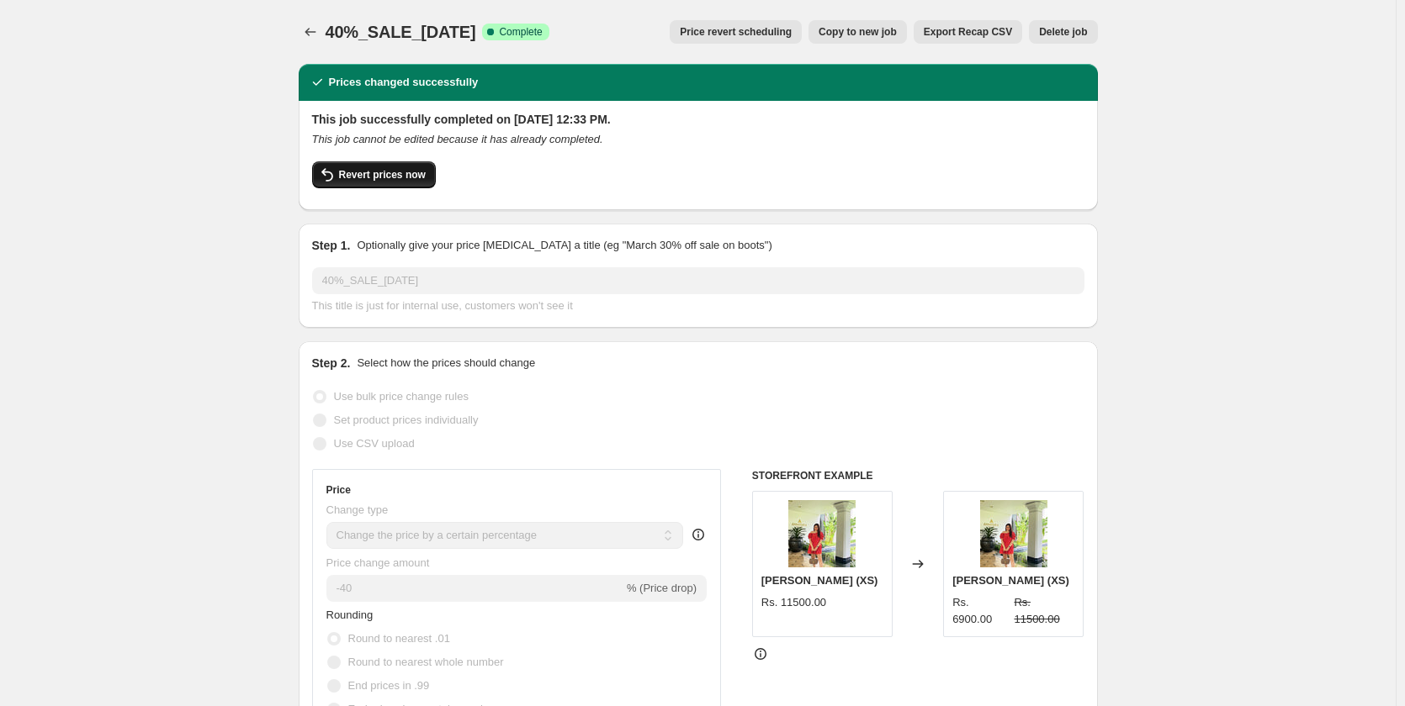
click at [386, 170] on span "Revert prices now" at bounding box center [382, 174] width 87 height 13
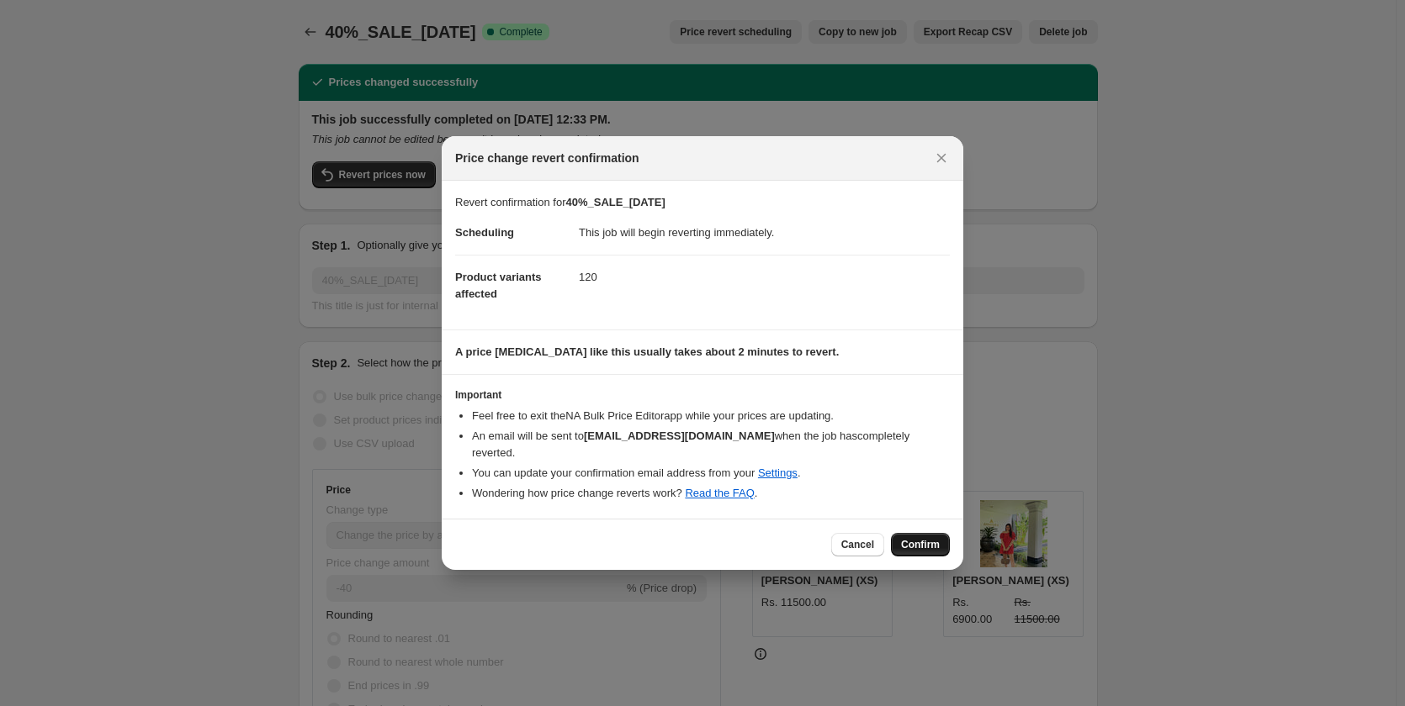
click at [921, 533] on button "Confirm" at bounding box center [920, 545] width 59 height 24
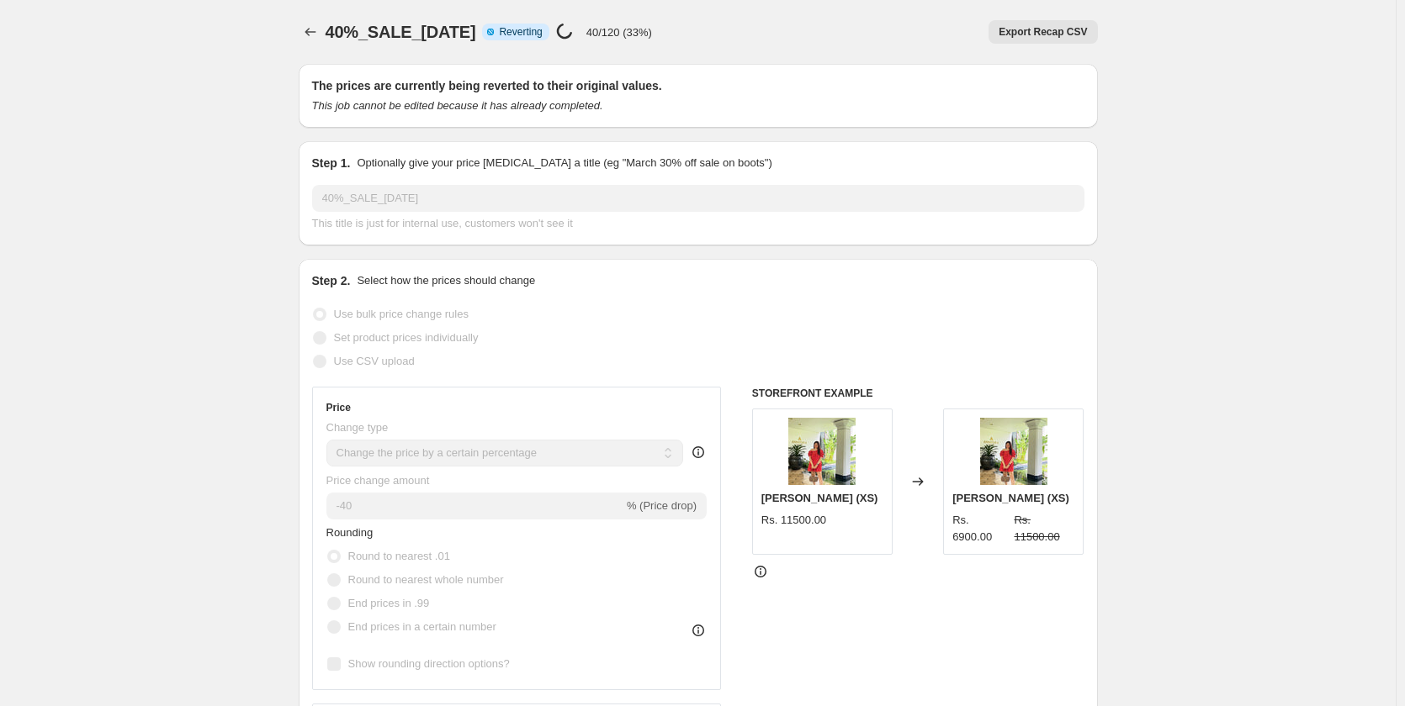
select select "percentage"
select select "collection"
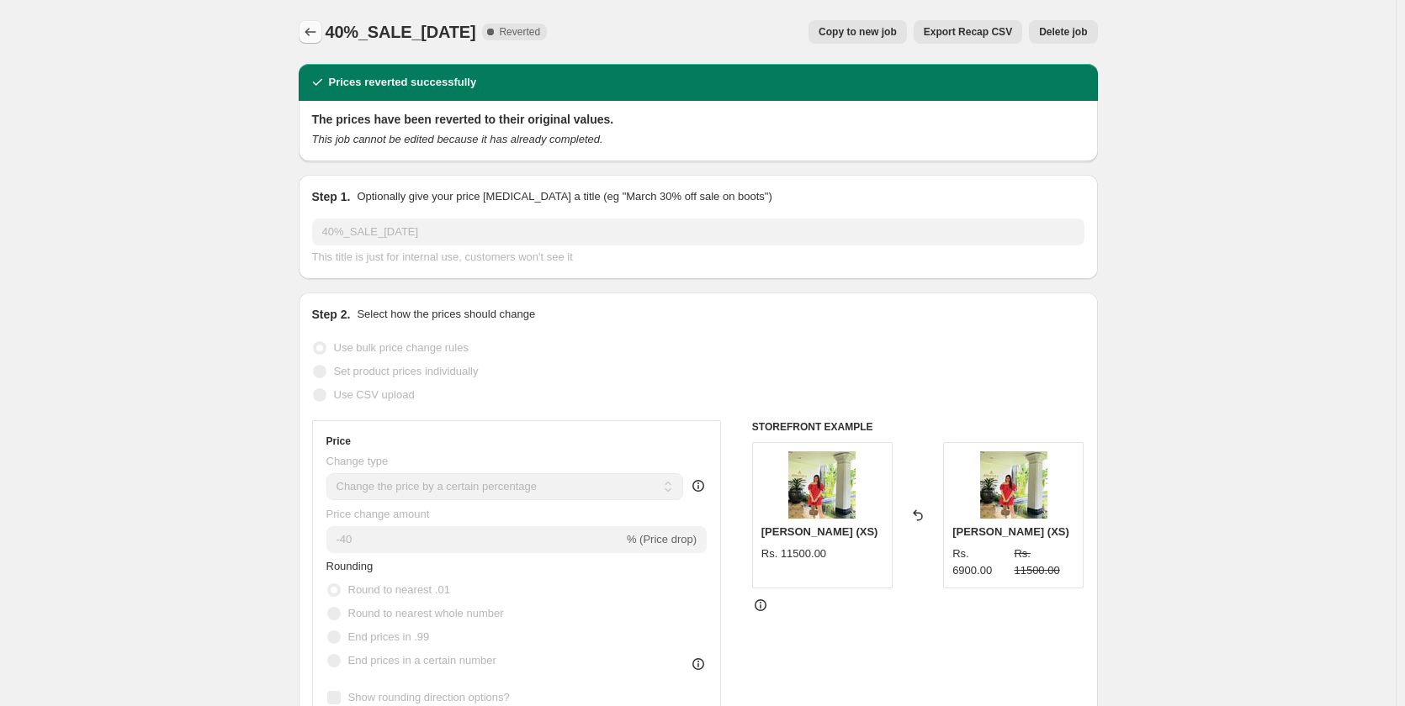
click at [319, 36] on icon "Price change jobs" at bounding box center [310, 32] width 17 height 17
